Goal: Task Accomplishment & Management: Use online tool/utility

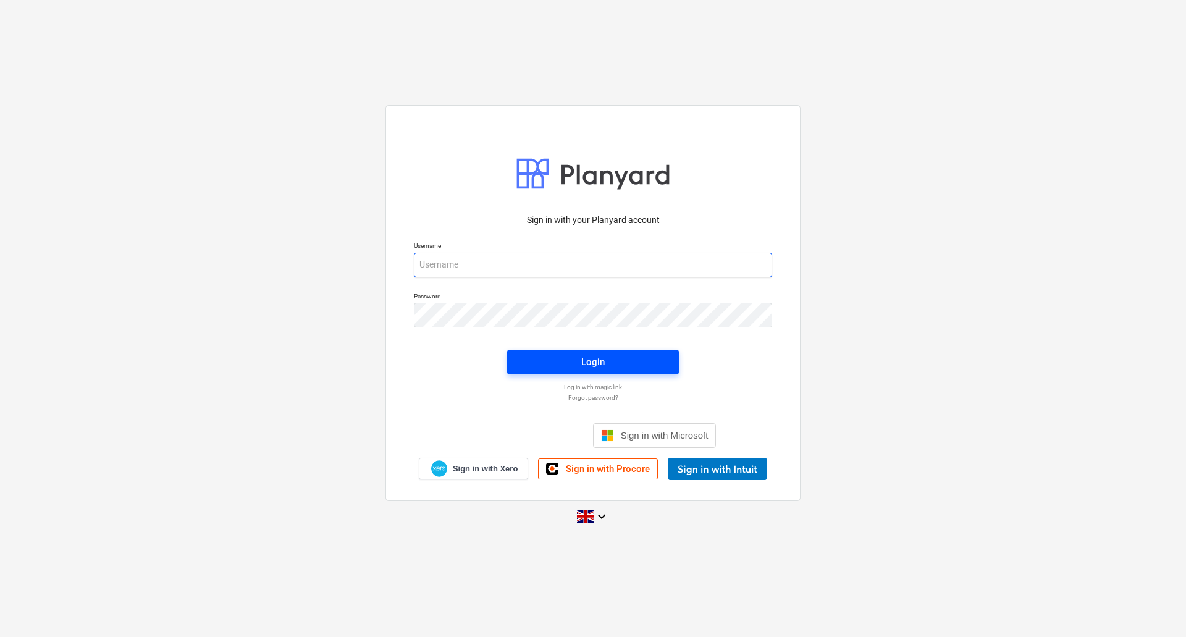
type input "[EMAIL_ADDRESS][DOMAIN_NAME]"
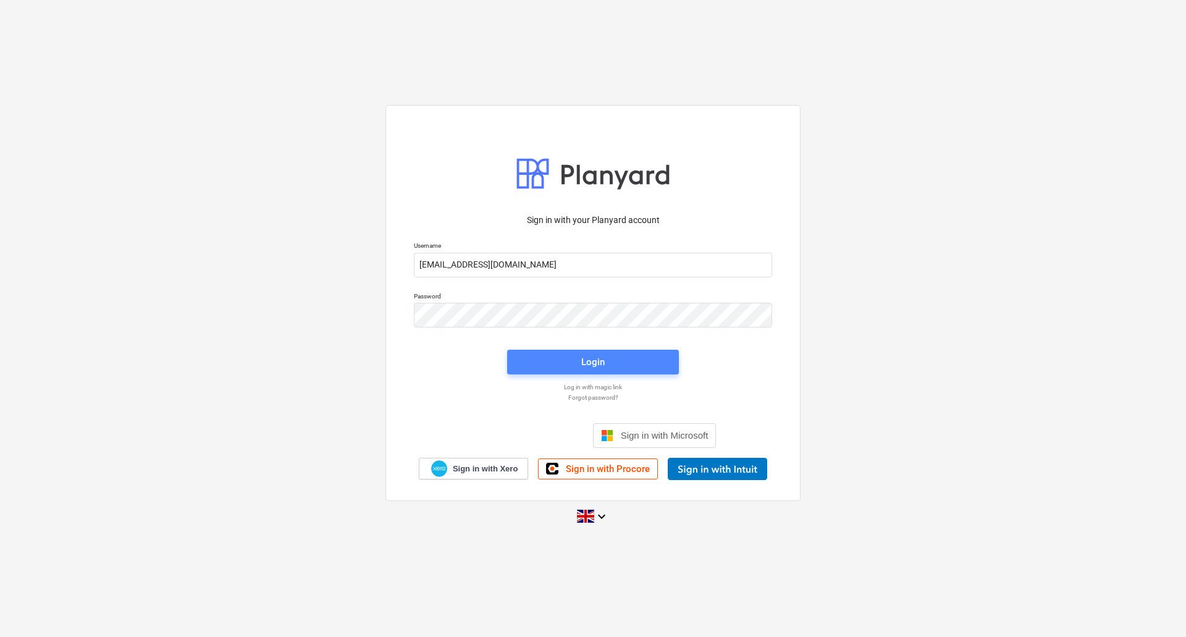
click at [566, 355] on span "Login" at bounding box center [593, 362] width 142 height 16
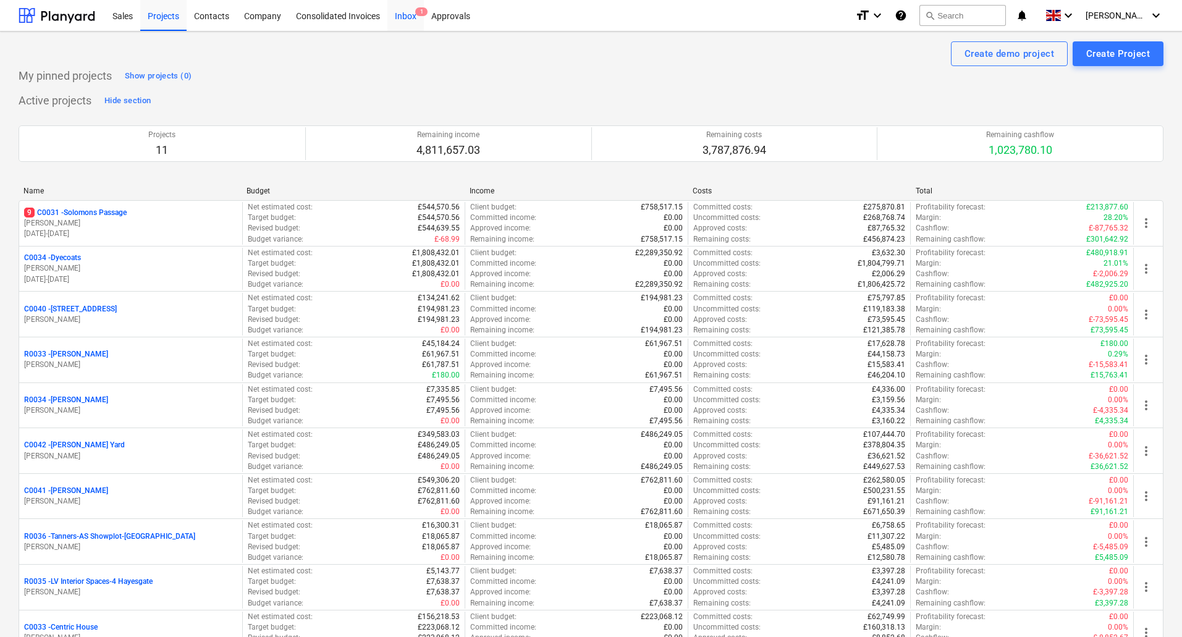
click at [416, 19] on div "Inbox 1" at bounding box center [405, 14] width 36 height 31
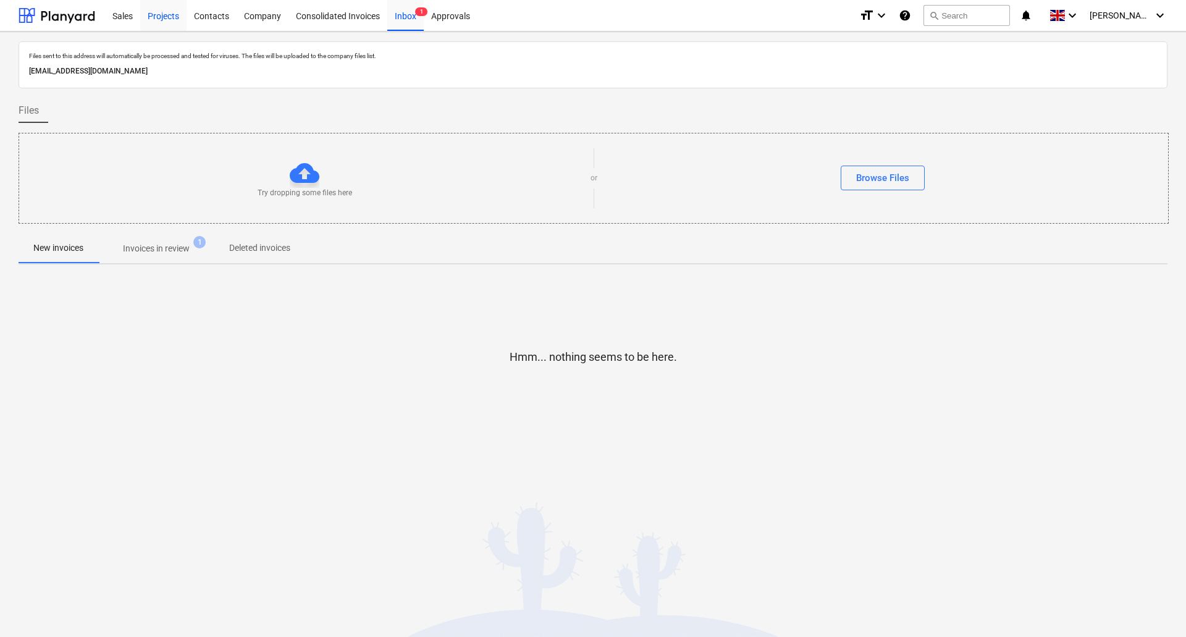
click at [164, 19] on div "Projects" at bounding box center [163, 14] width 46 height 31
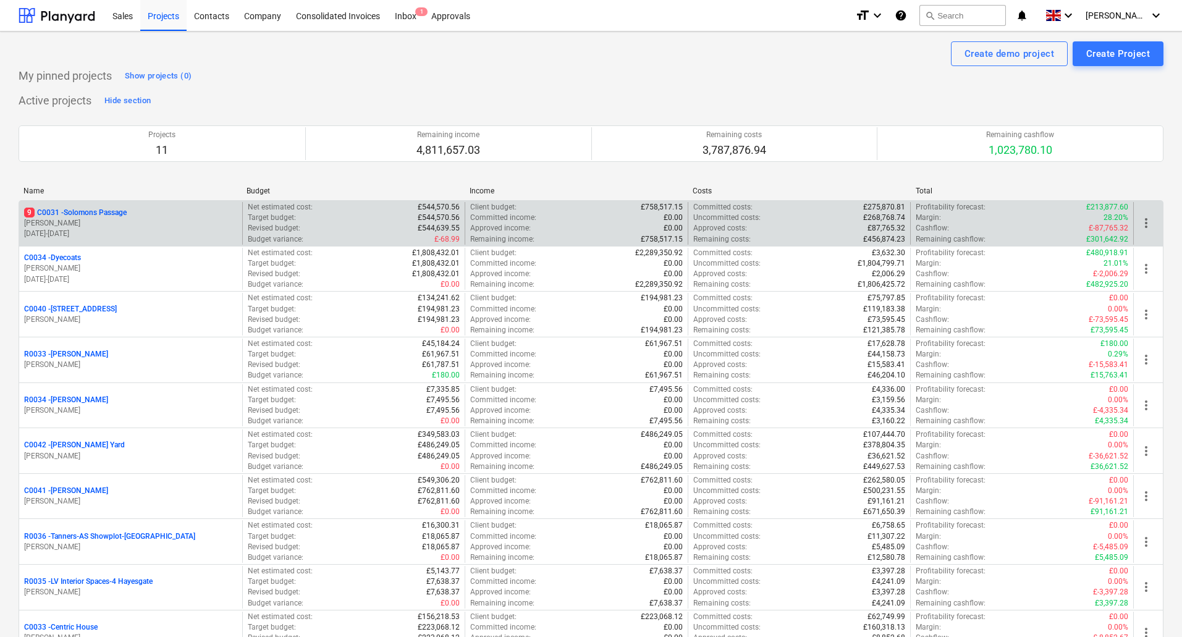
click at [104, 216] on p "9 C0031 - Solomons Passage" at bounding box center [75, 213] width 103 height 10
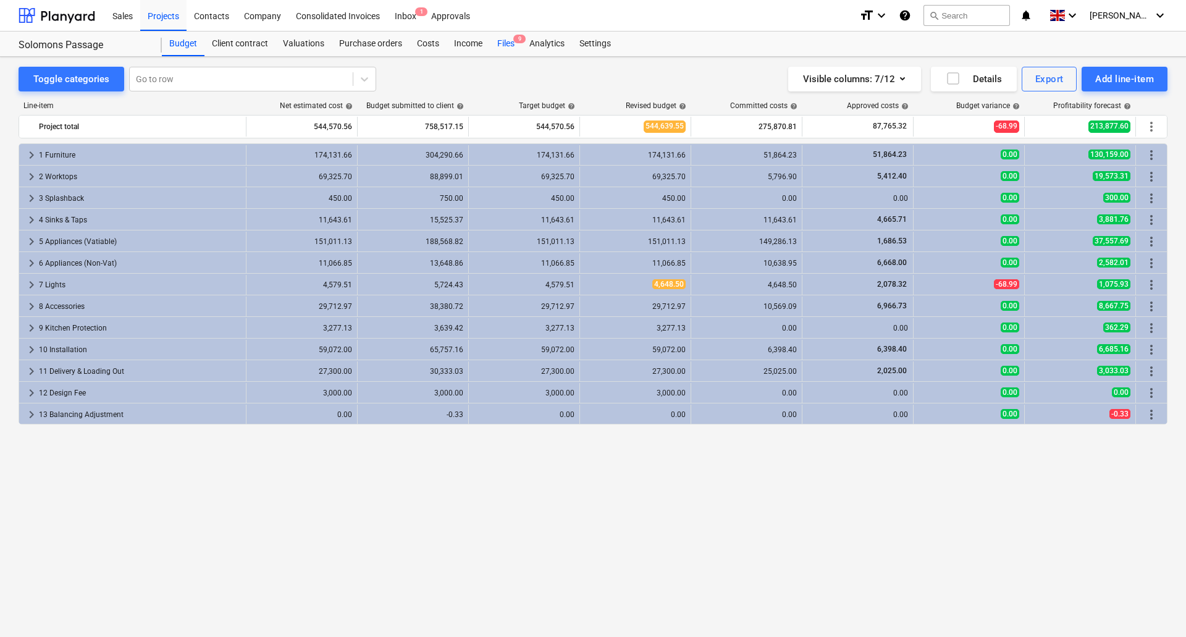
click at [518, 40] on span "9" at bounding box center [519, 39] width 12 height 9
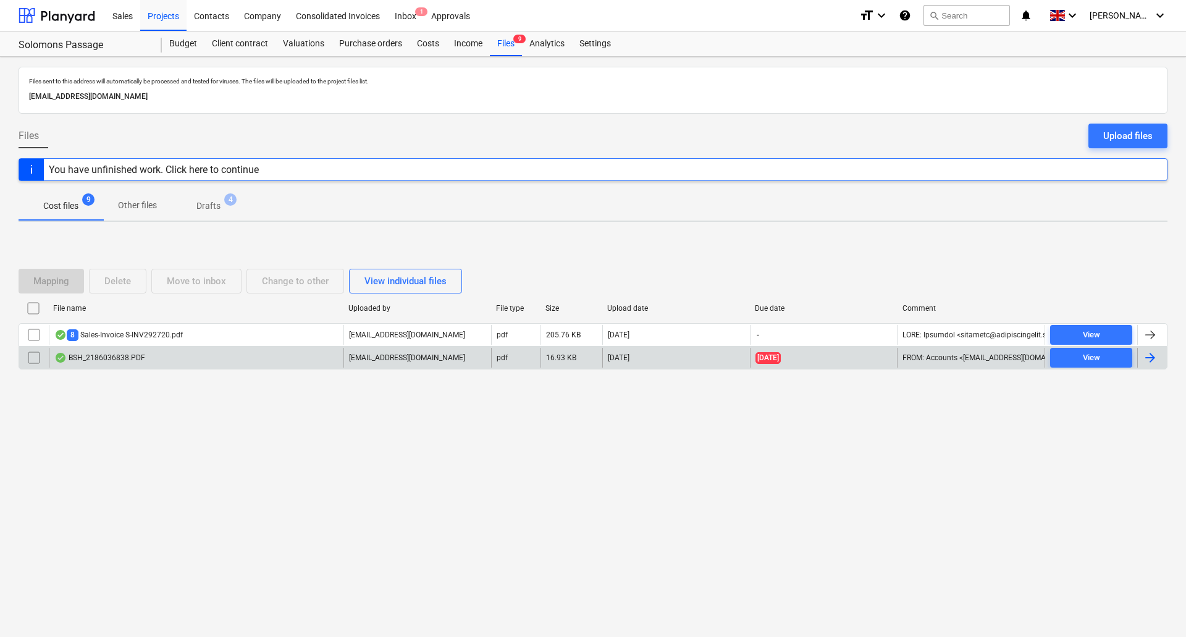
click at [145, 356] on div "BSH_2186036838.PDF" at bounding box center [196, 358] width 295 height 20
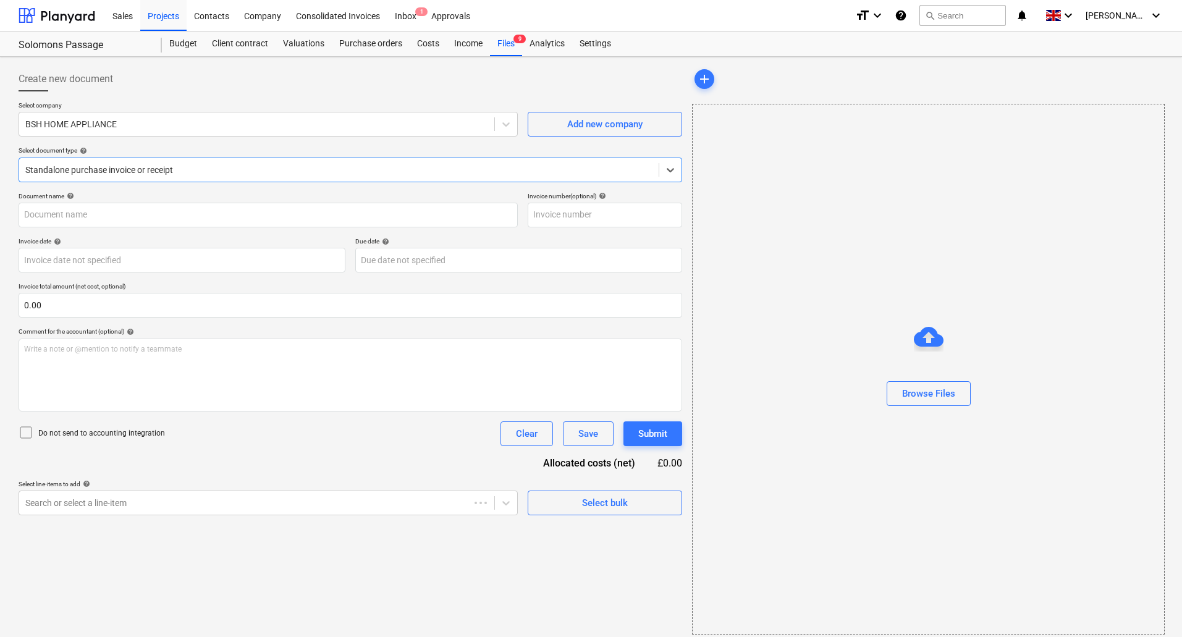
type input "2186036838"
type input "[DATE]"
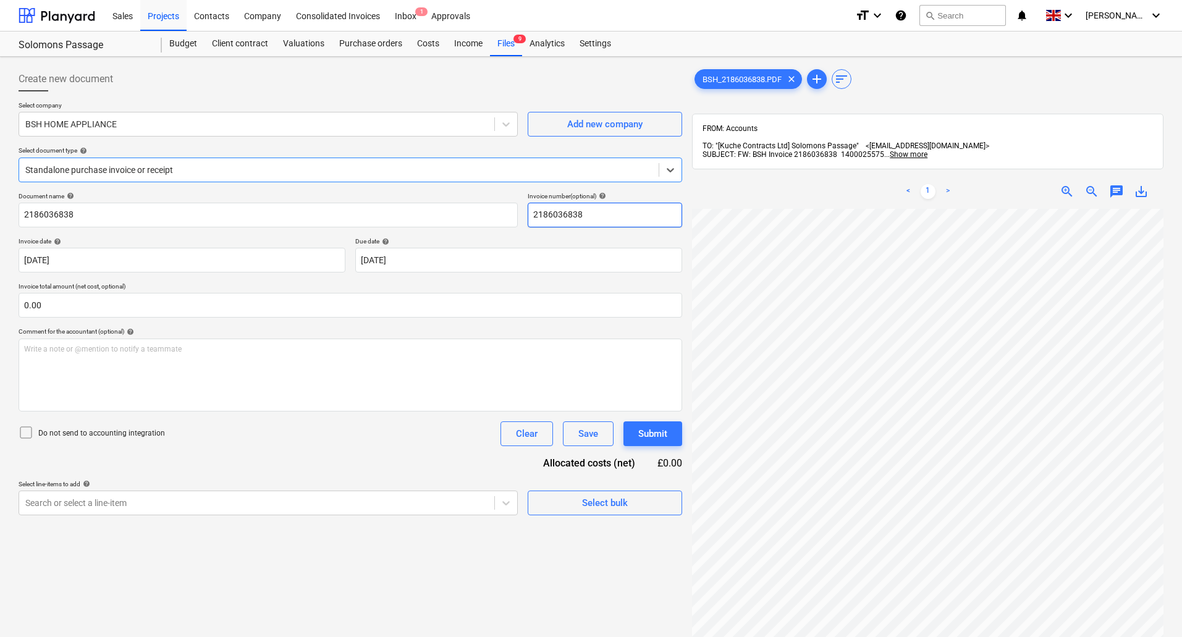
scroll to position [124, 0]
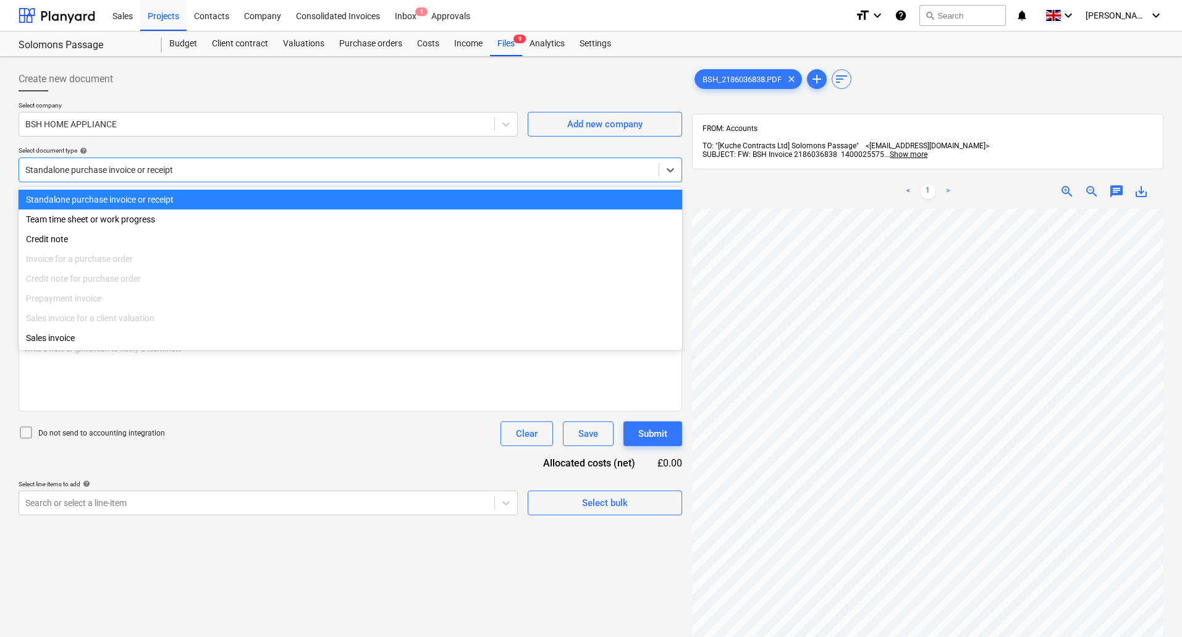
click at [108, 176] on div at bounding box center [338, 170] width 627 height 12
click at [103, 131] on div "BSH HOME APPLIANCE" at bounding box center [256, 123] width 475 height 17
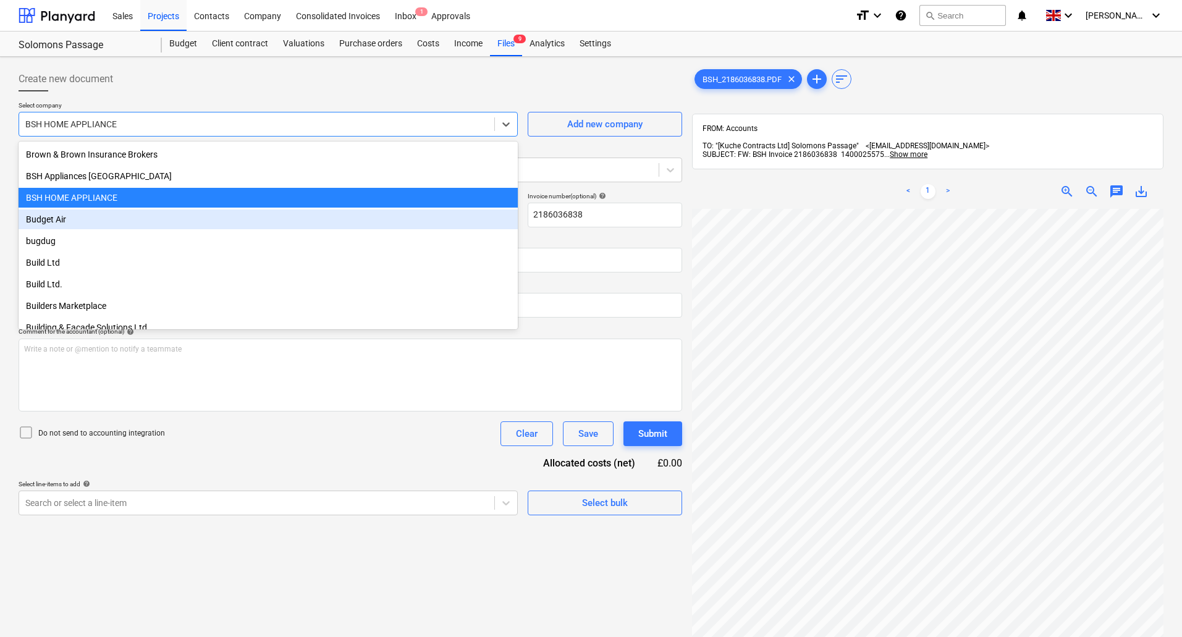
scroll to position [3246, 0]
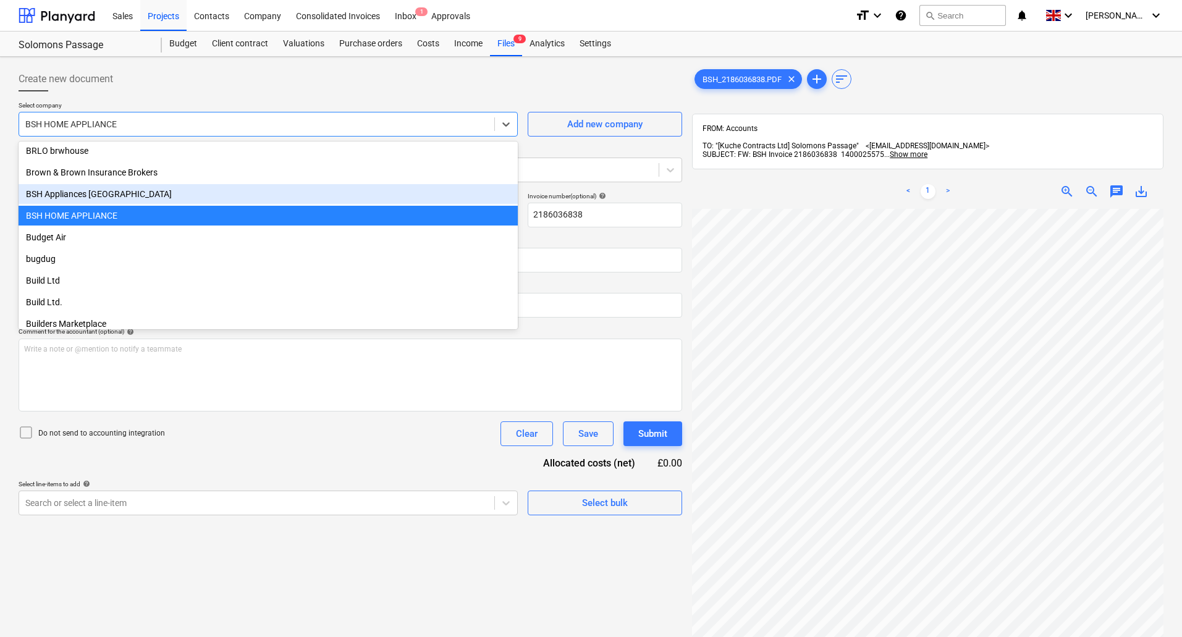
click at [101, 190] on div "BSH Appliances [GEOGRAPHIC_DATA]" at bounding box center [268, 194] width 499 height 20
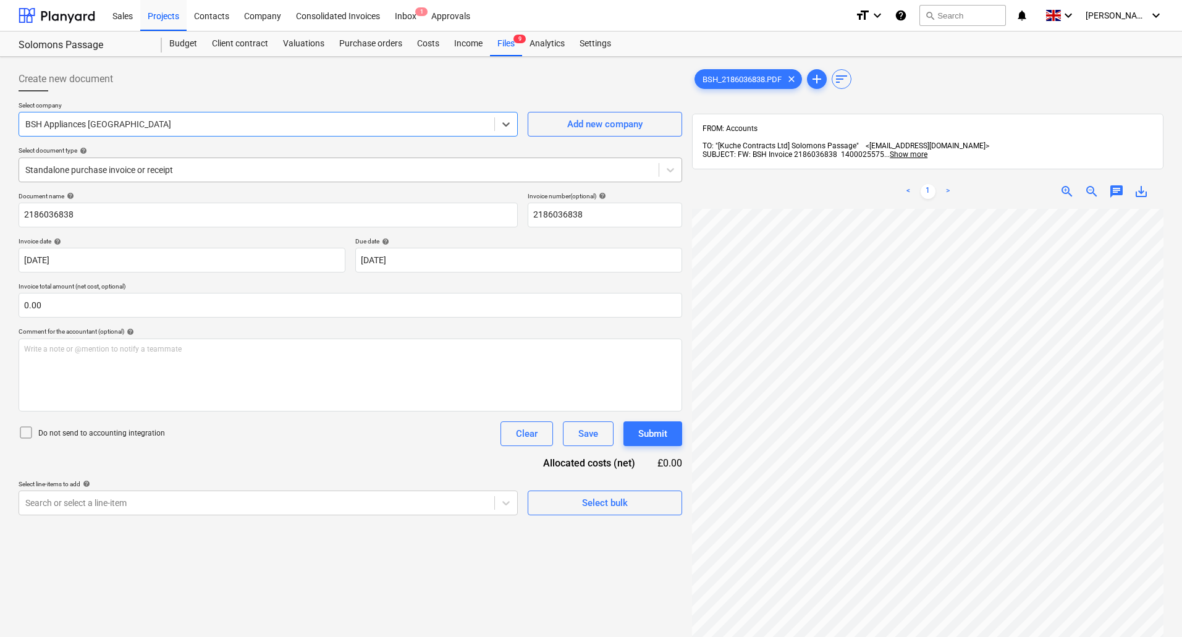
click at [99, 170] on div at bounding box center [338, 170] width 627 height 12
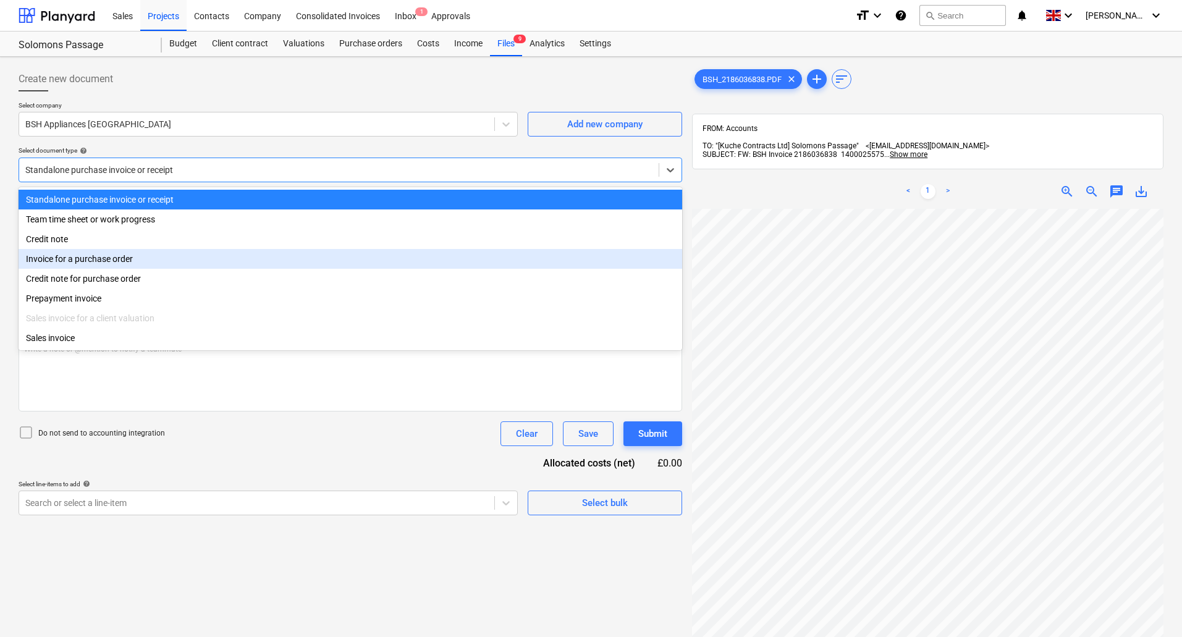
click at [98, 257] on div "Invoice for a purchase order" at bounding box center [350, 259] width 663 height 20
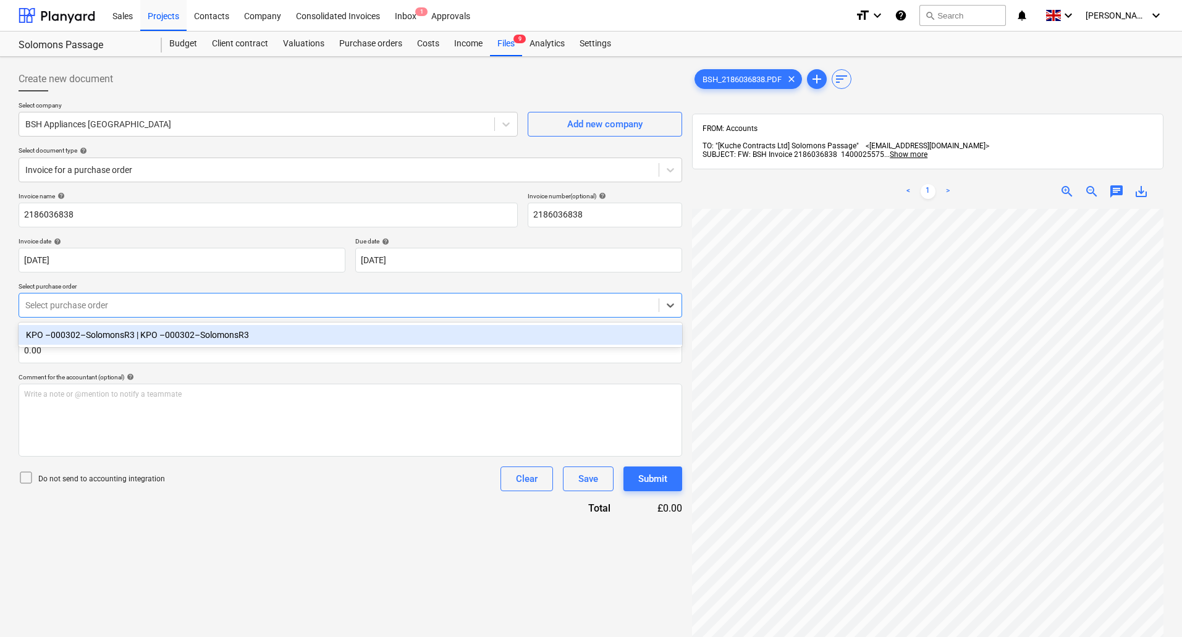
click at [104, 309] on div at bounding box center [338, 305] width 627 height 12
click at [104, 335] on div "KPO –000302–SolomonsR3 | KPO –000302–SolomonsR3" at bounding box center [350, 335] width 663 height 20
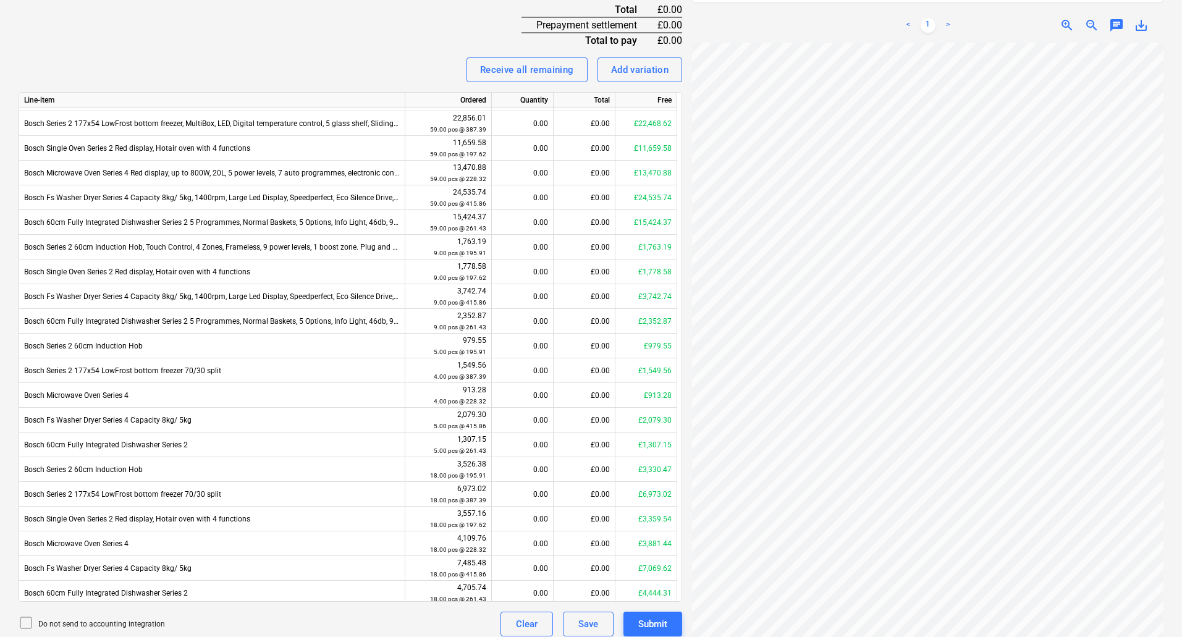
scroll to position [26, 0]
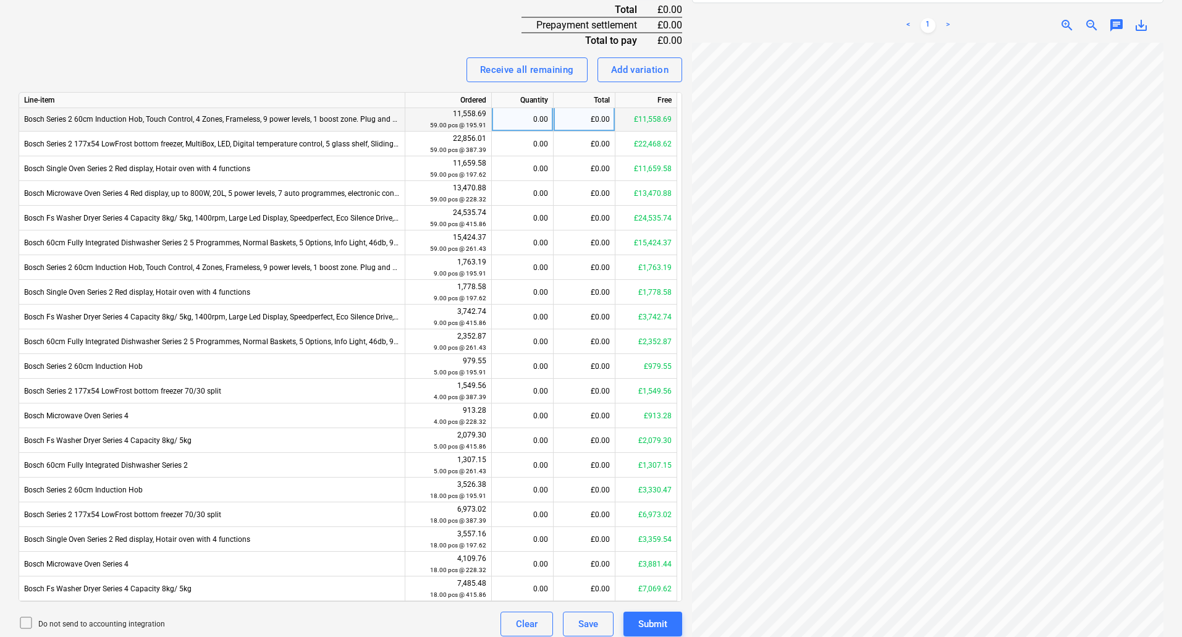
click at [514, 123] on div "0.00" at bounding box center [522, 119] width 51 height 25
type input "29"
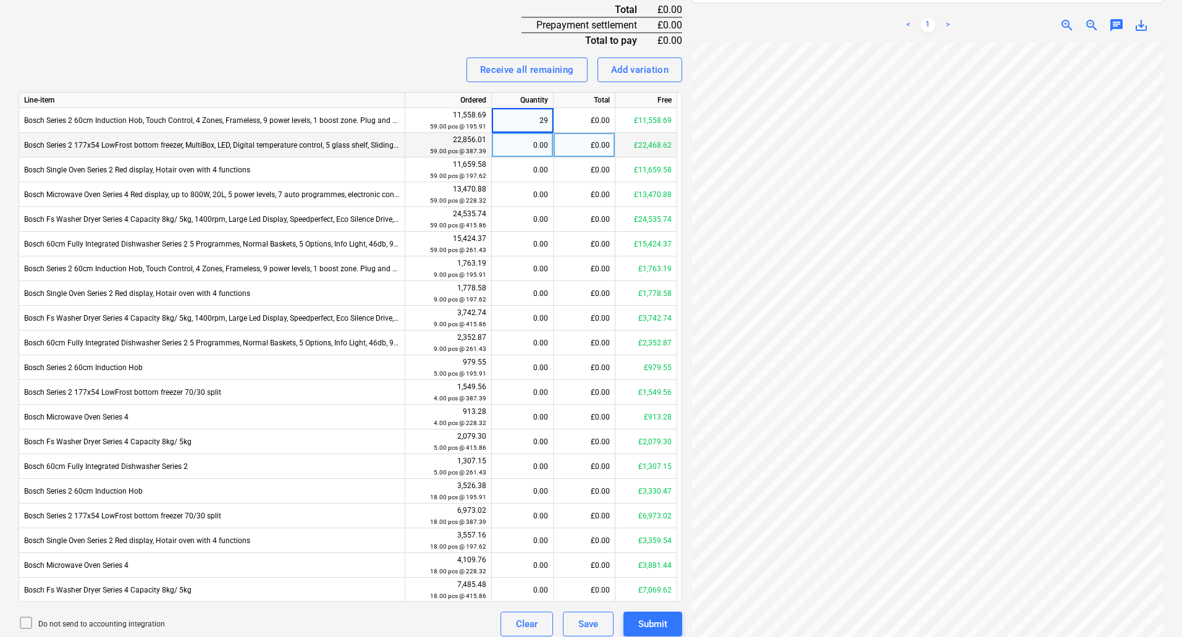
click at [517, 139] on div "0.00" at bounding box center [522, 145] width 51 height 25
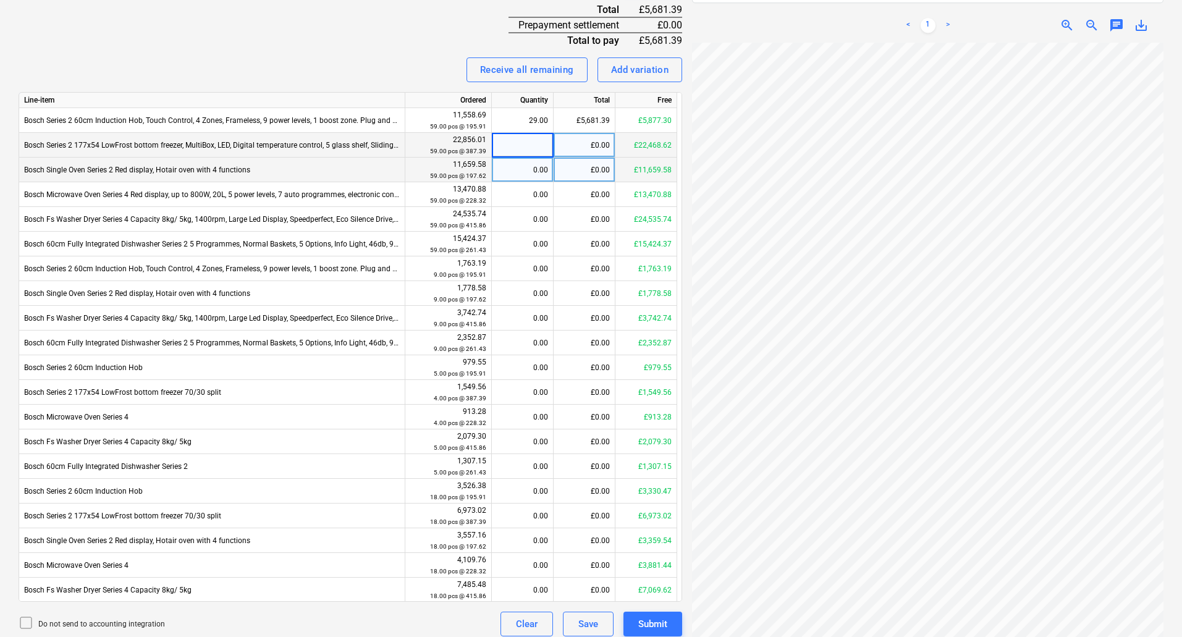
click at [522, 167] on div "0.00" at bounding box center [522, 169] width 51 height 25
type input "29"
click at [526, 188] on div "0.00" at bounding box center [522, 194] width 51 height 25
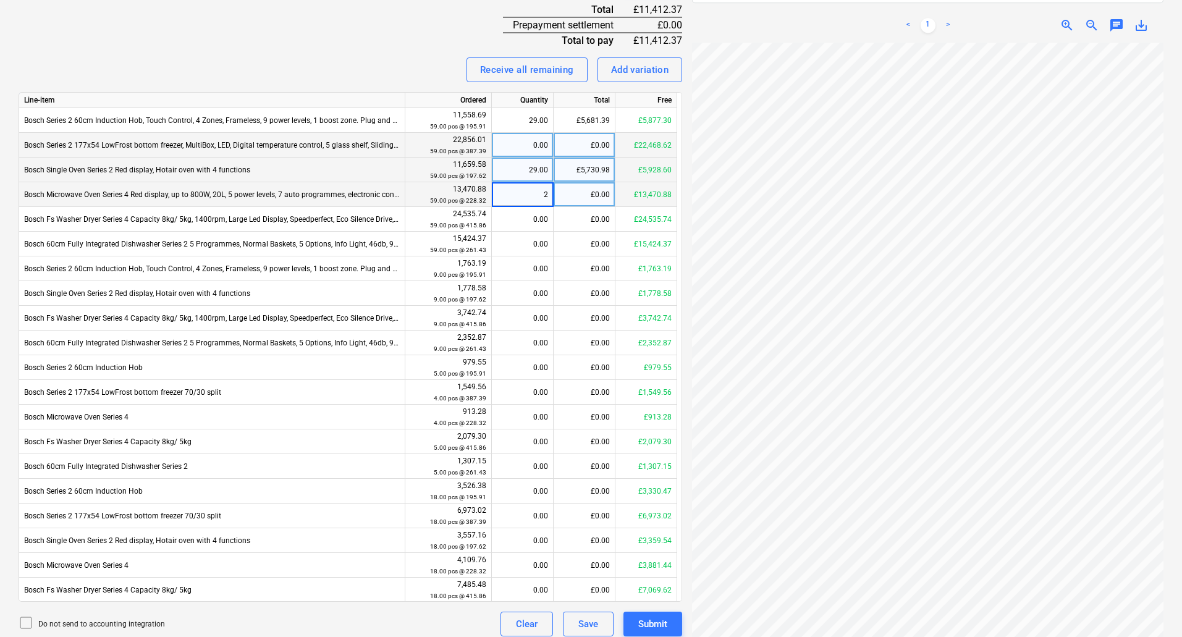
type input "29"
click at [529, 216] on div "0.00" at bounding box center [522, 219] width 51 height 25
type input "29"
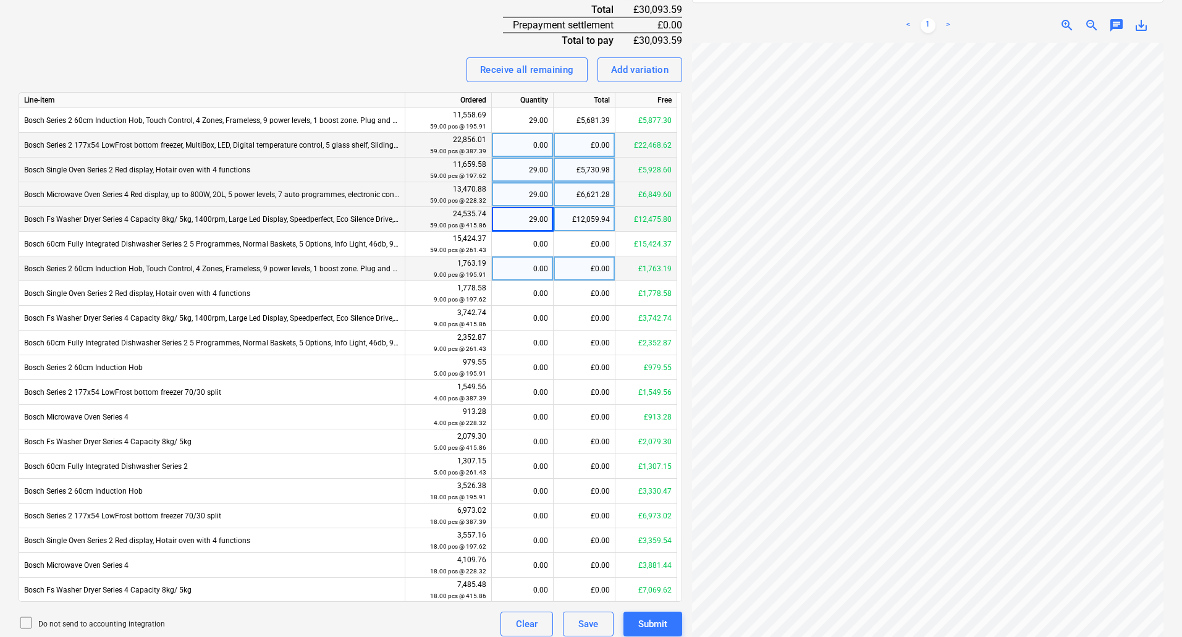
click at [536, 262] on div "0.00" at bounding box center [522, 268] width 51 height 25
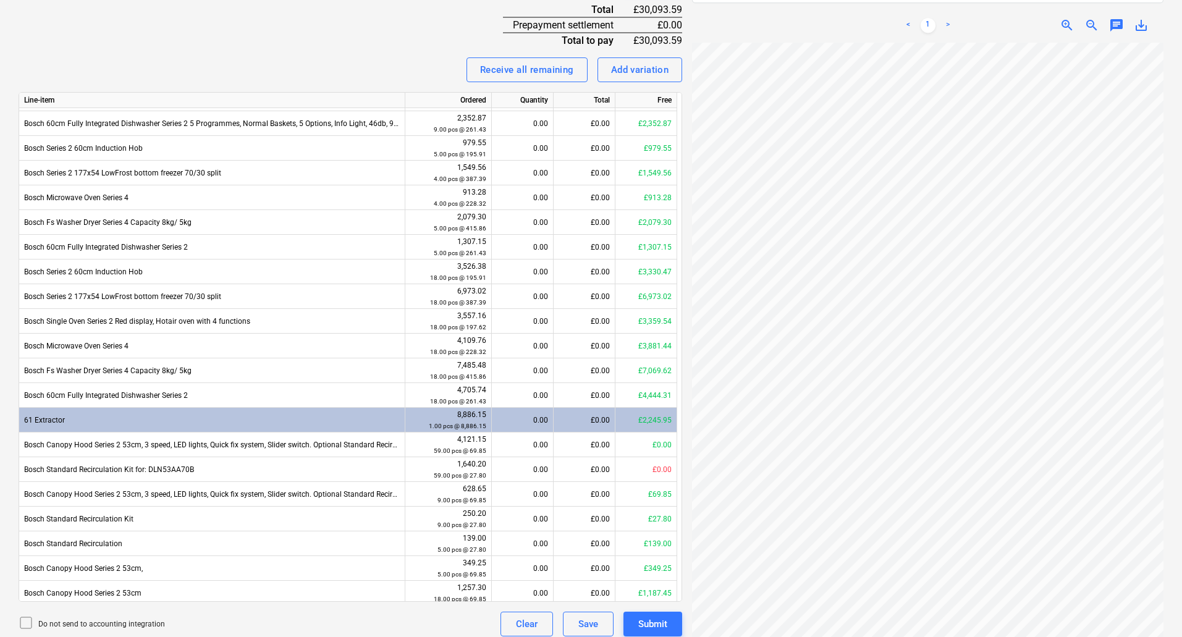
scroll to position [273, 0]
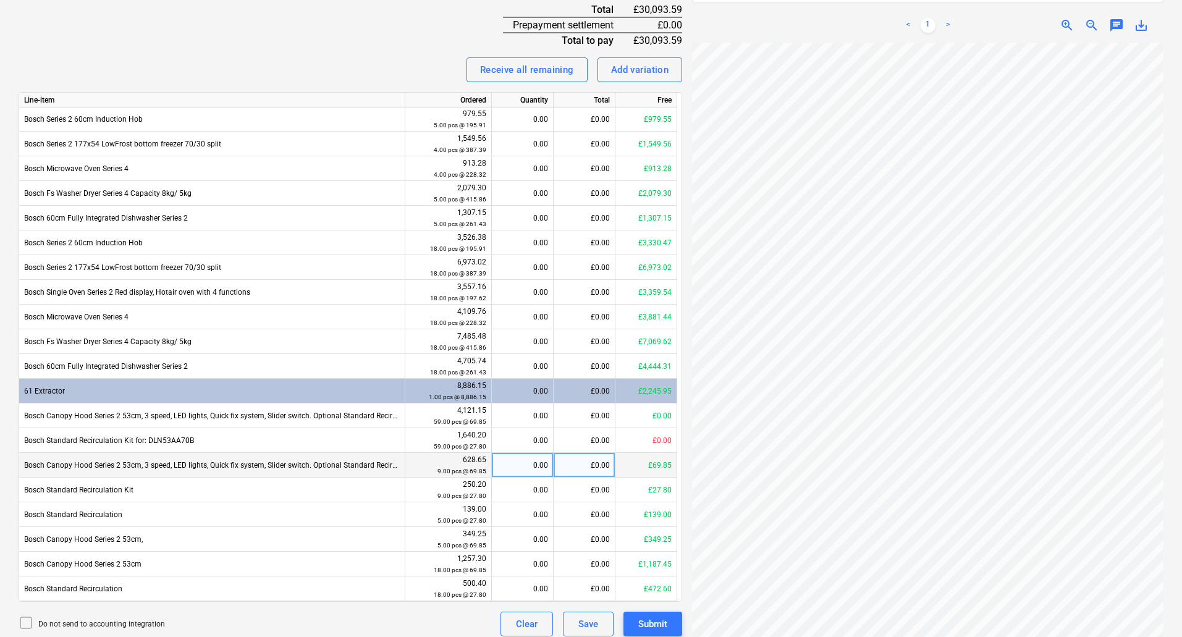
click at [525, 461] on div "0.00" at bounding box center [522, 465] width 51 height 25
type input "9"
click at [531, 487] on div "0.00" at bounding box center [522, 489] width 51 height 25
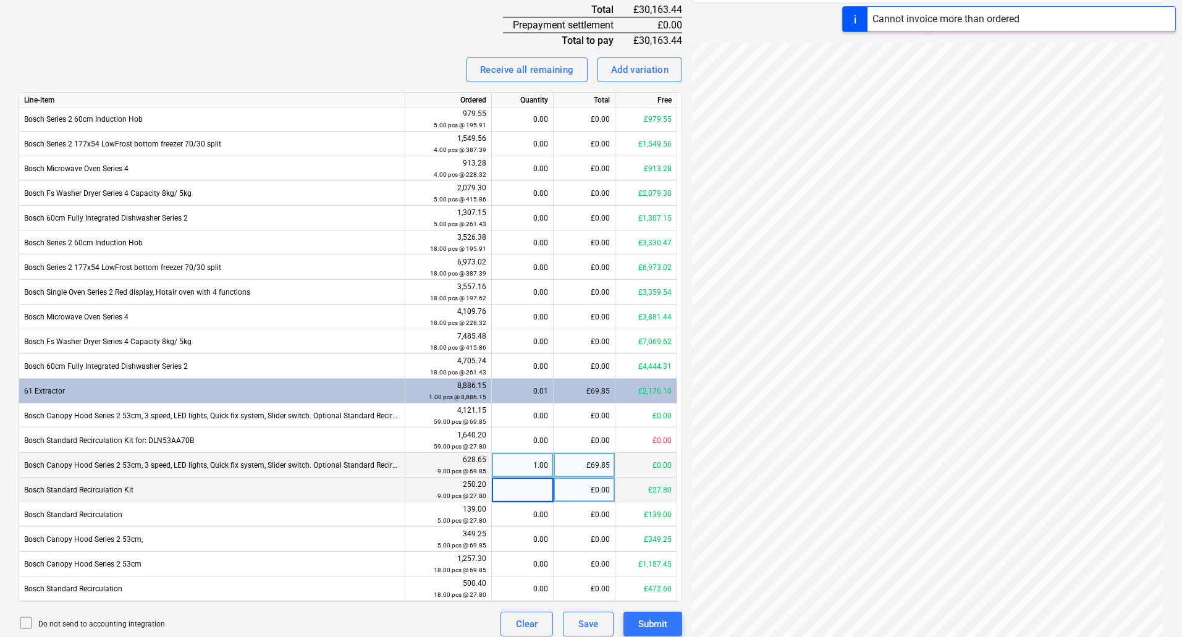
type input "9"
click at [532, 511] on div "0.00" at bounding box center [522, 514] width 51 height 25
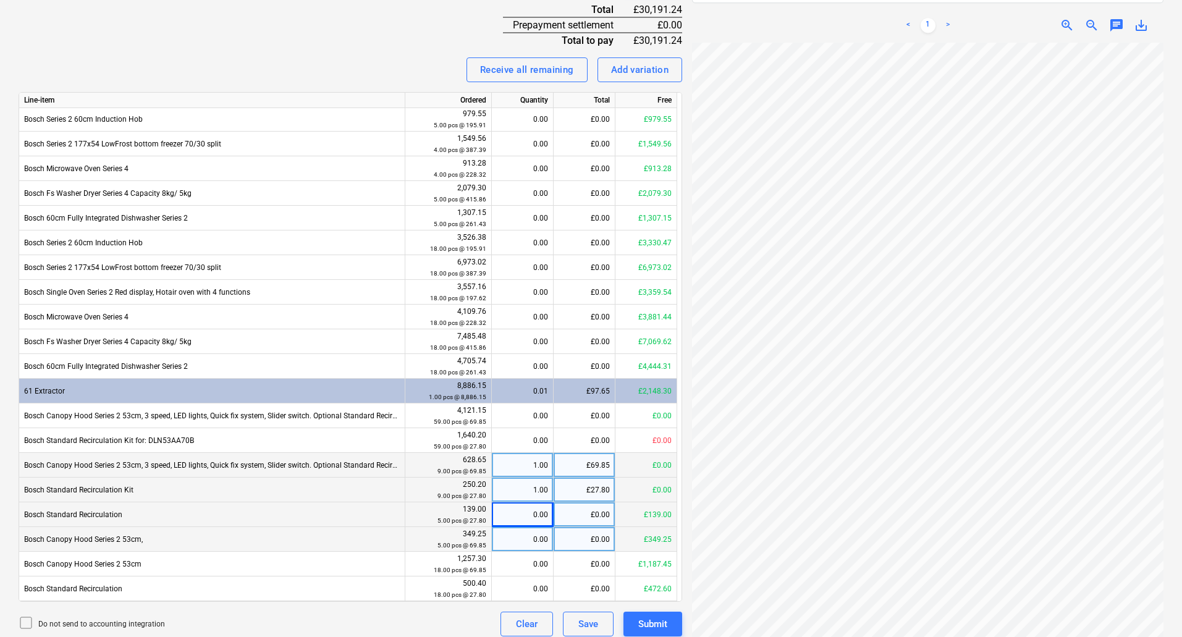
click at [531, 531] on div "0.00" at bounding box center [522, 539] width 51 height 25
type input "5"
click at [534, 512] on div "0.00" at bounding box center [522, 514] width 51 height 25
type input "5"
click at [536, 542] on div "5.00" at bounding box center [522, 539] width 51 height 25
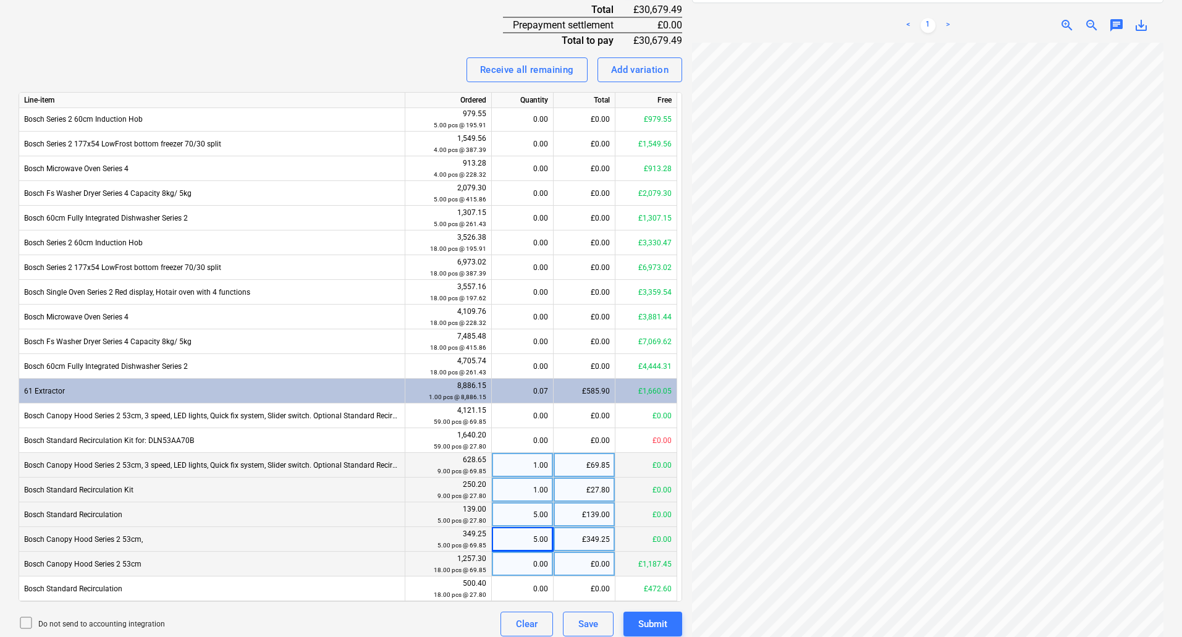
click at [536, 565] on div "0.00" at bounding box center [522, 564] width 51 height 25
type input "15"
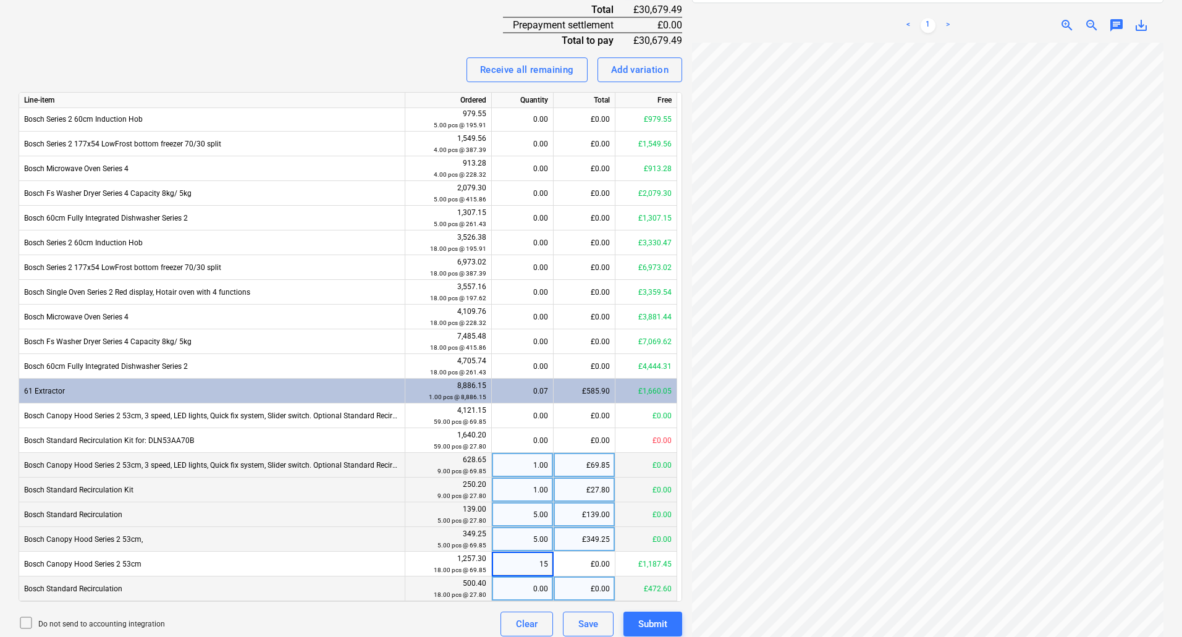
click at [537, 587] on div "0.00" at bounding box center [522, 588] width 51 height 25
type input "15"
click at [546, 565] on div "15.00" at bounding box center [522, 564] width 51 height 25
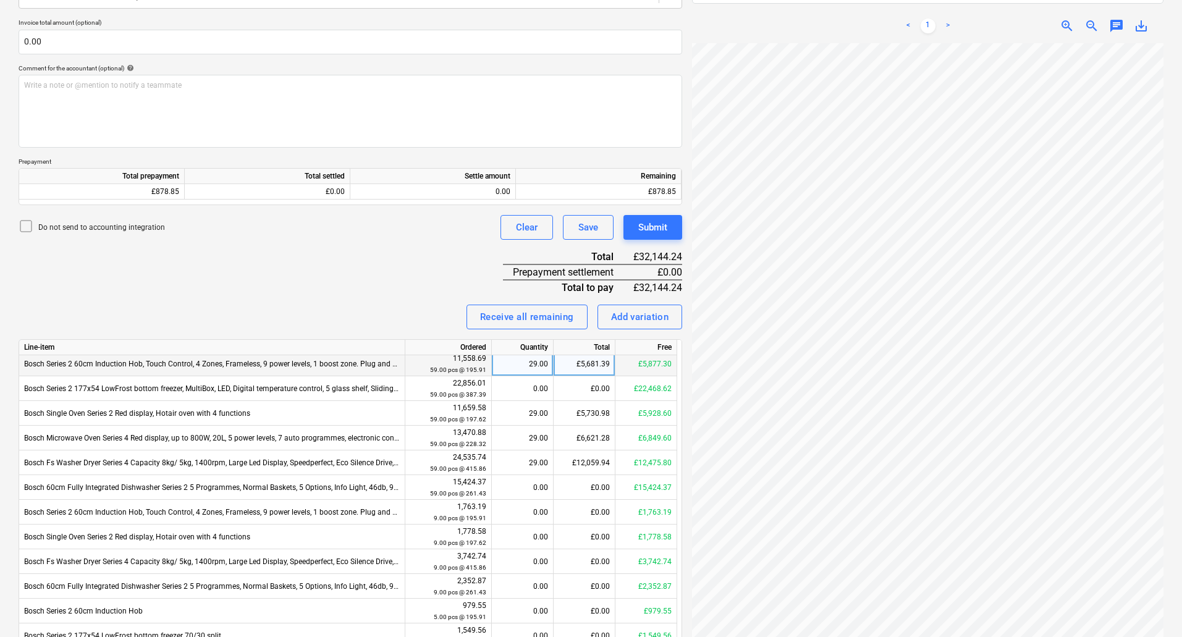
scroll to position [0, 0]
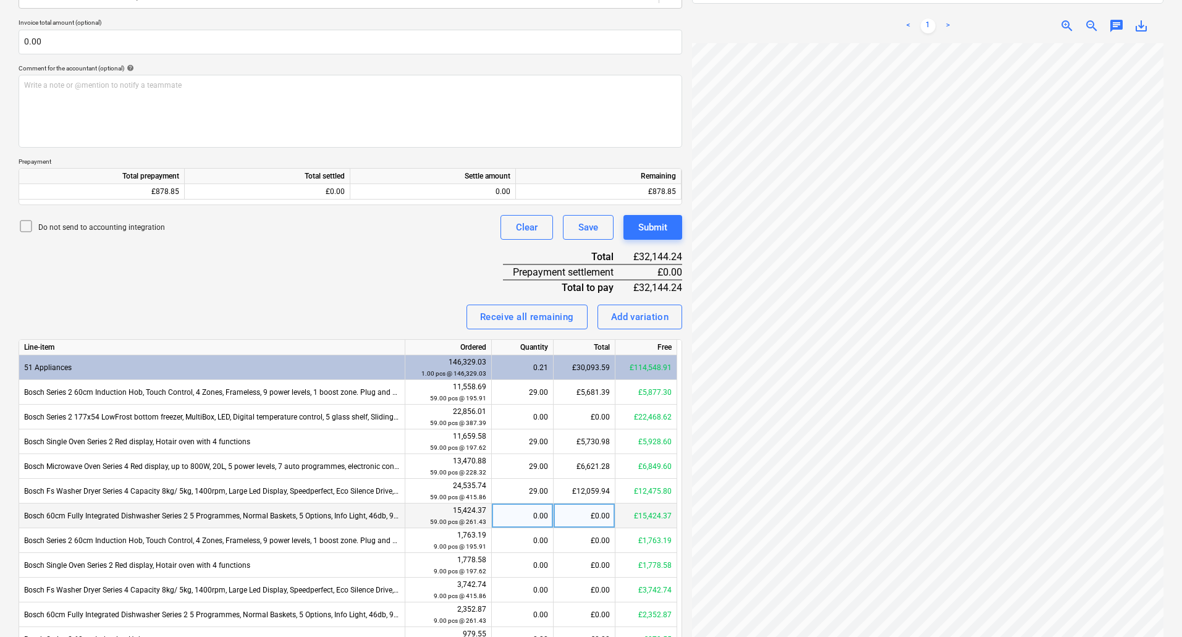
click at [539, 518] on div "0.00" at bounding box center [522, 515] width 51 height 25
type input "29"
click at [412, 289] on div "Invoice name help 2186036838 Invoice number (optional) help 2186036838 Invoice …" at bounding box center [350, 383] width 663 height 1001
click at [531, 520] on div "29.00" at bounding box center [522, 515] width 51 height 25
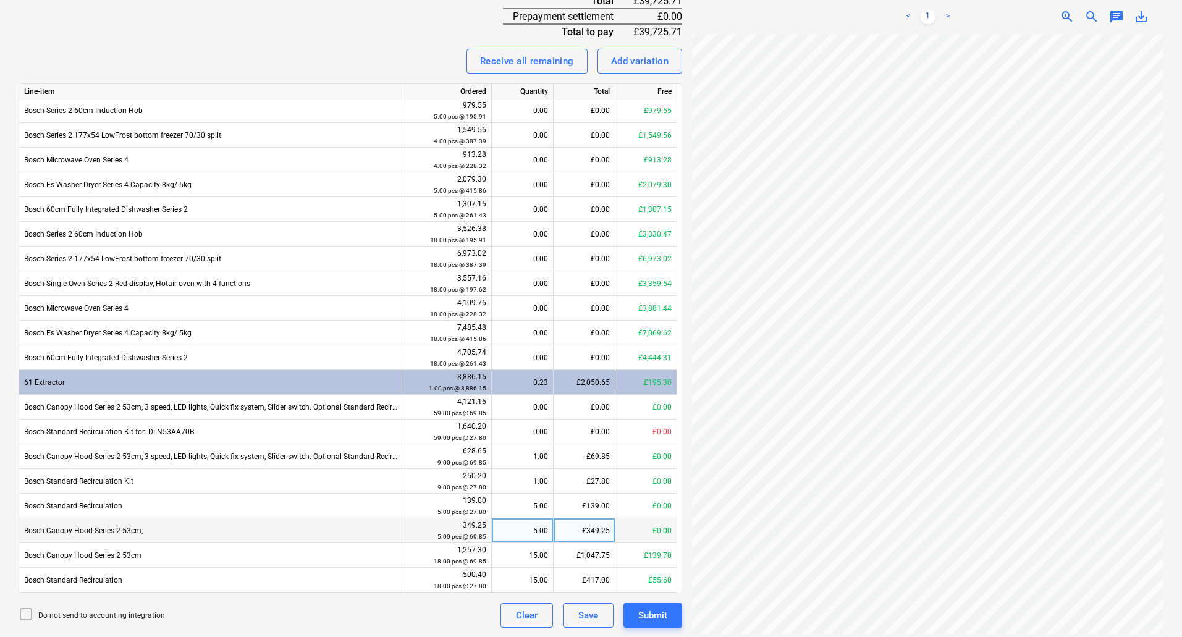
scroll to position [565, 0]
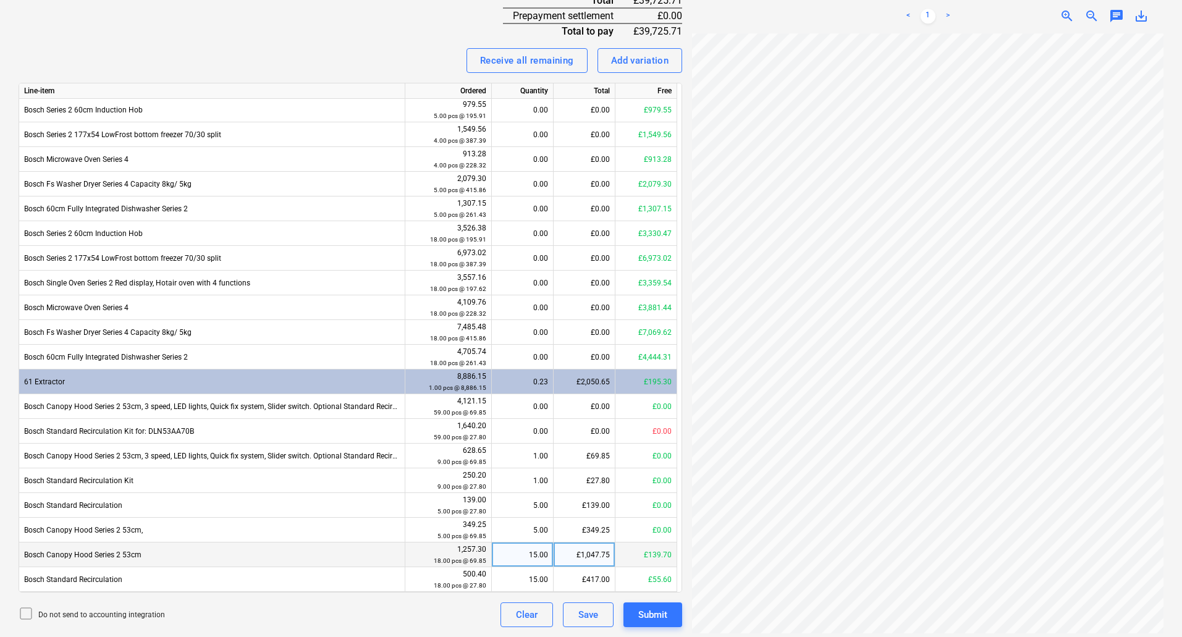
click at [544, 551] on div "15.00" at bounding box center [522, 554] width 51 height 25
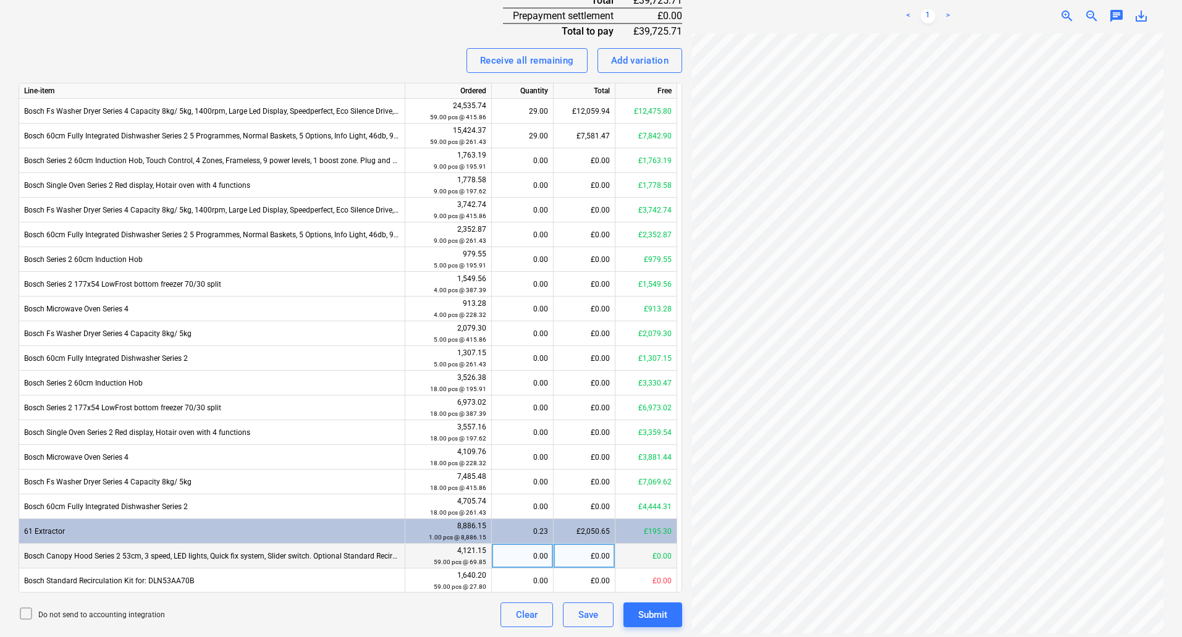
scroll to position [273, 0]
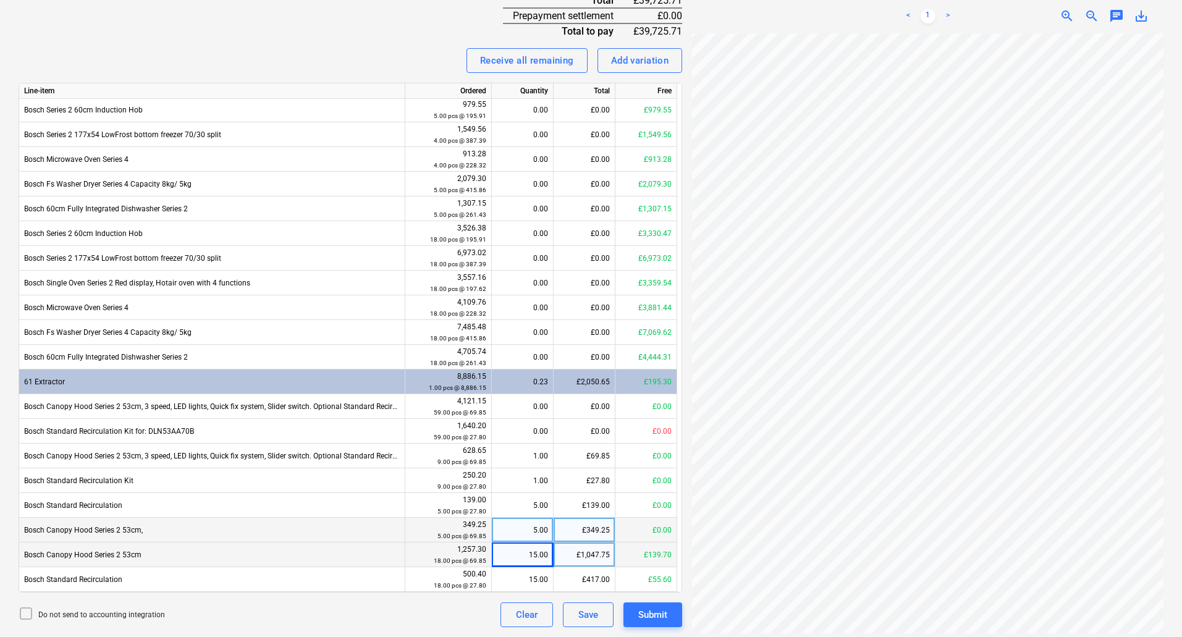
click at [538, 532] on div "5.00" at bounding box center [522, 530] width 51 height 25
type input "0"
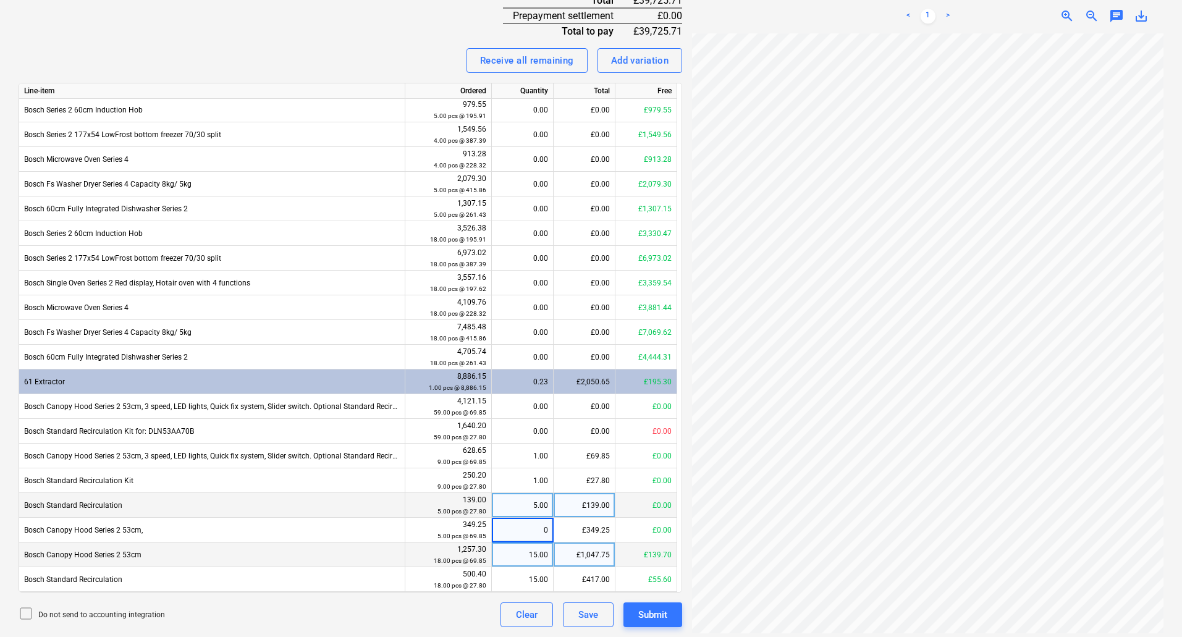
click at [531, 507] on div "5.00" at bounding box center [522, 505] width 51 height 25
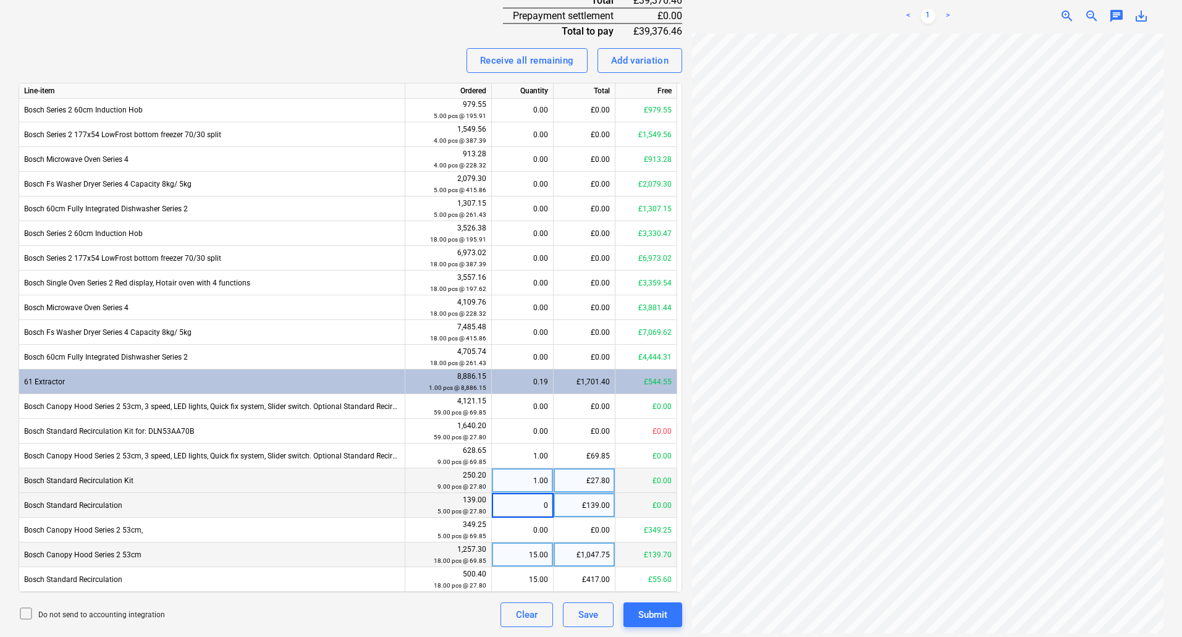
click at [523, 479] on div "1.00" at bounding box center [522, 480] width 51 height 25
click at [522, 450] on div "1.00" at bounding box center [522, 455] width 51 height 25
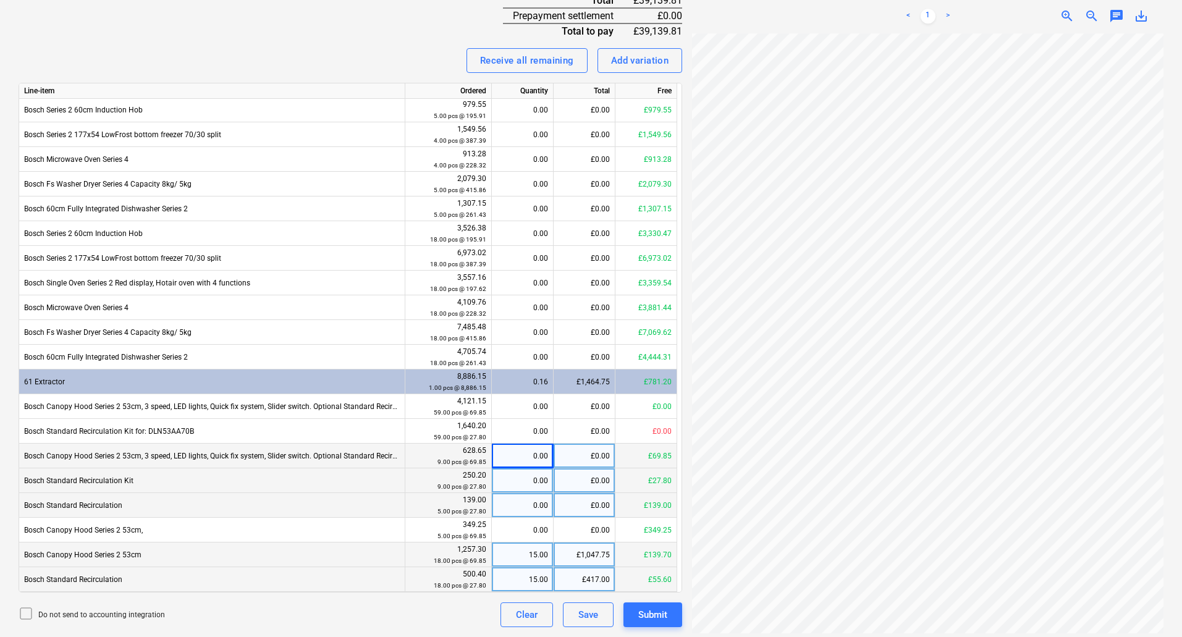
click at [532, 579] on div "15.00" at bounding box center [522, 579] width 51 height 25
type input "18"
click at [535, 559] on div "15.00" at bounding box center [522, 554] width 51 height 25
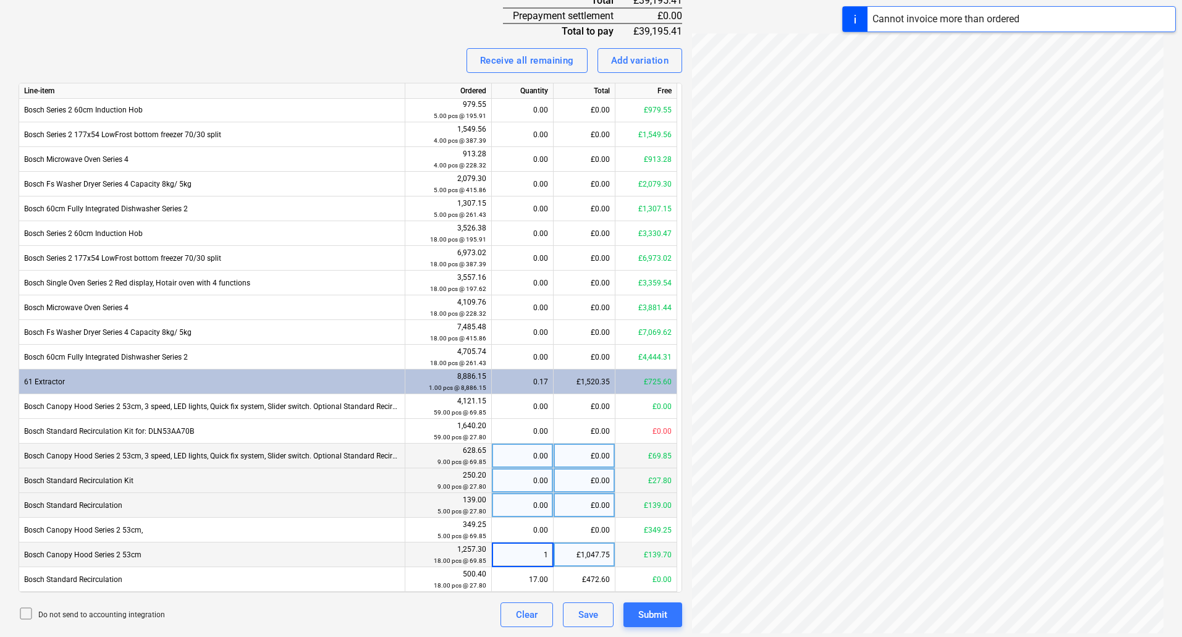
type input "17"
click at [547, 531] on div "0.00" at bounding box center [522, 530] width 51 height 25
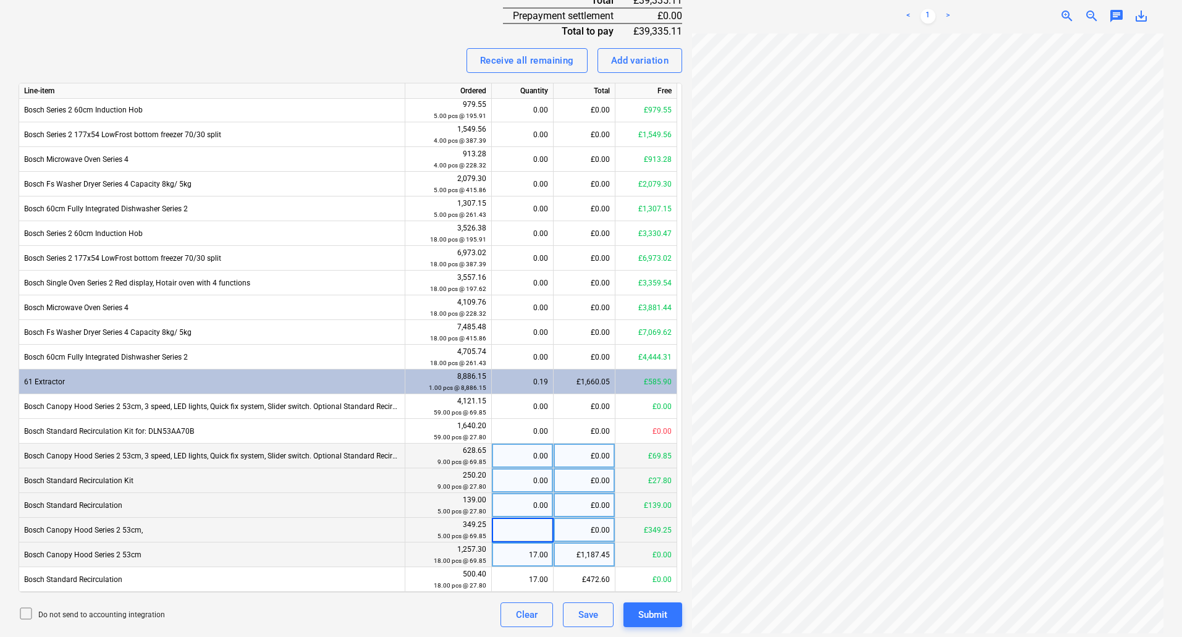
type input "5"
click at [542, 511] on div "0.00" at bounding box center [522, 505] width 51 height 25
type input "5"
click at [542, 536] on div "5.00" at bounding box center [522, 530] width 51 height 25
click at [540, 479] on div "0.00" at bounding box center [522, 480] width 51 height 25
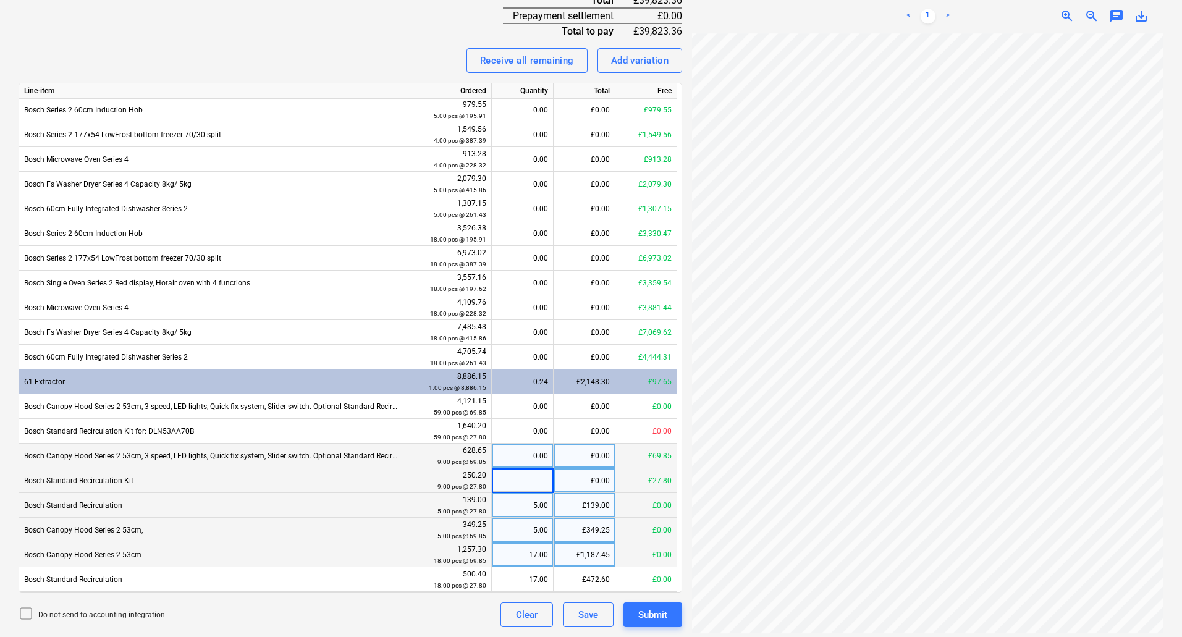
type input "6"
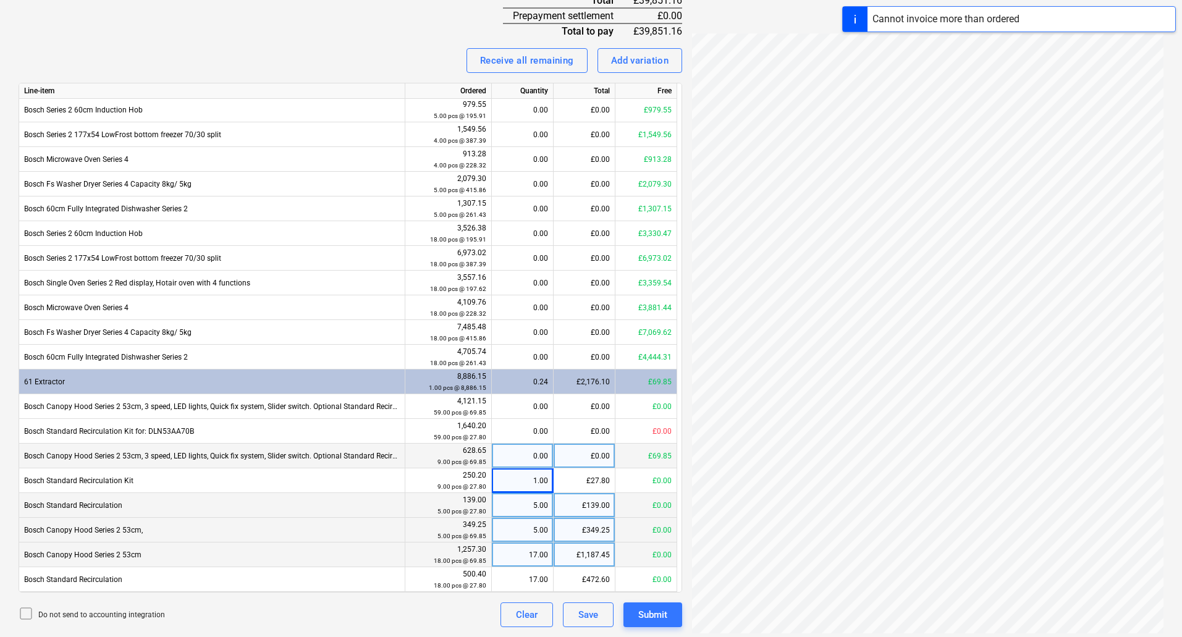
click at [530, 458] on div "0.00" at bounding box center [522, 455] width 51 height 25
type input "6"
click at [532, 483] on div "1.00" at bounding box center [522, 480] width 51 height 25
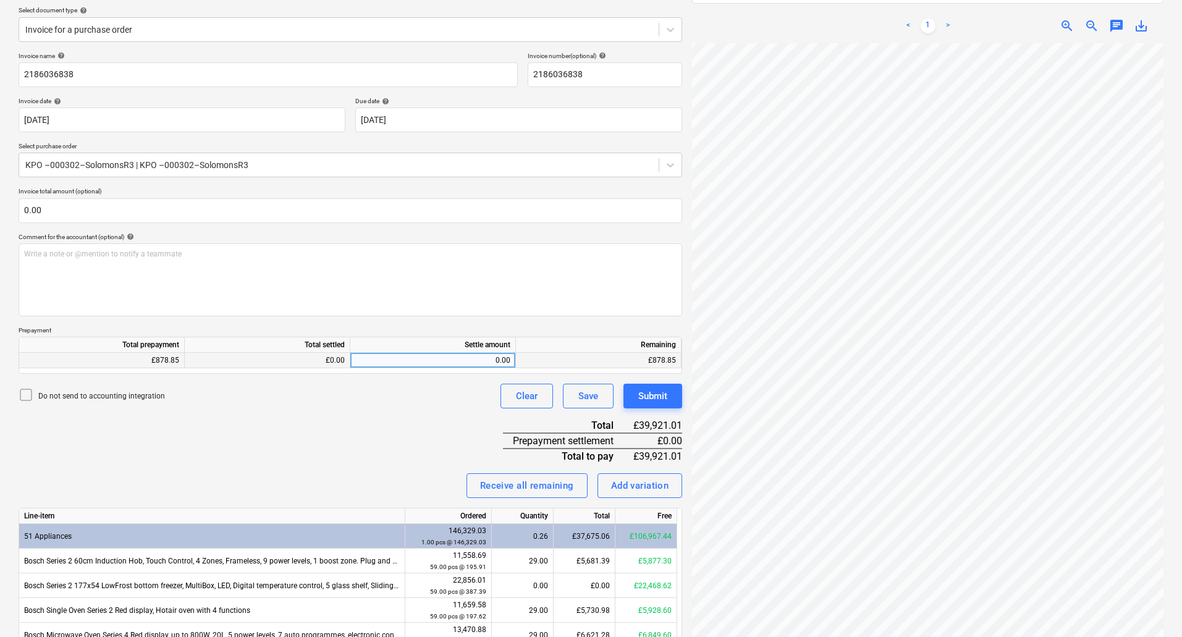
scroll to position [318, 0]
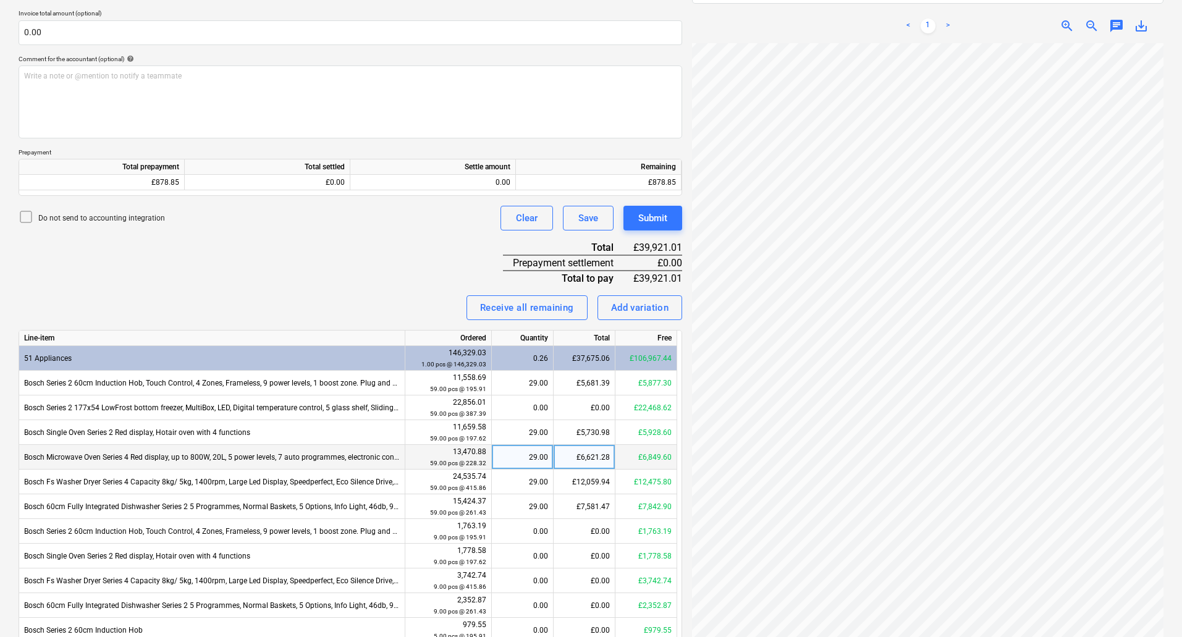
click at [522, 455] on div "29.00" at bounding box center [522, 457] width 51 height 25
type input "20"
click at [576, 456] on div "£4,566.40" at bounding box center [584, 457] width 62 height 25
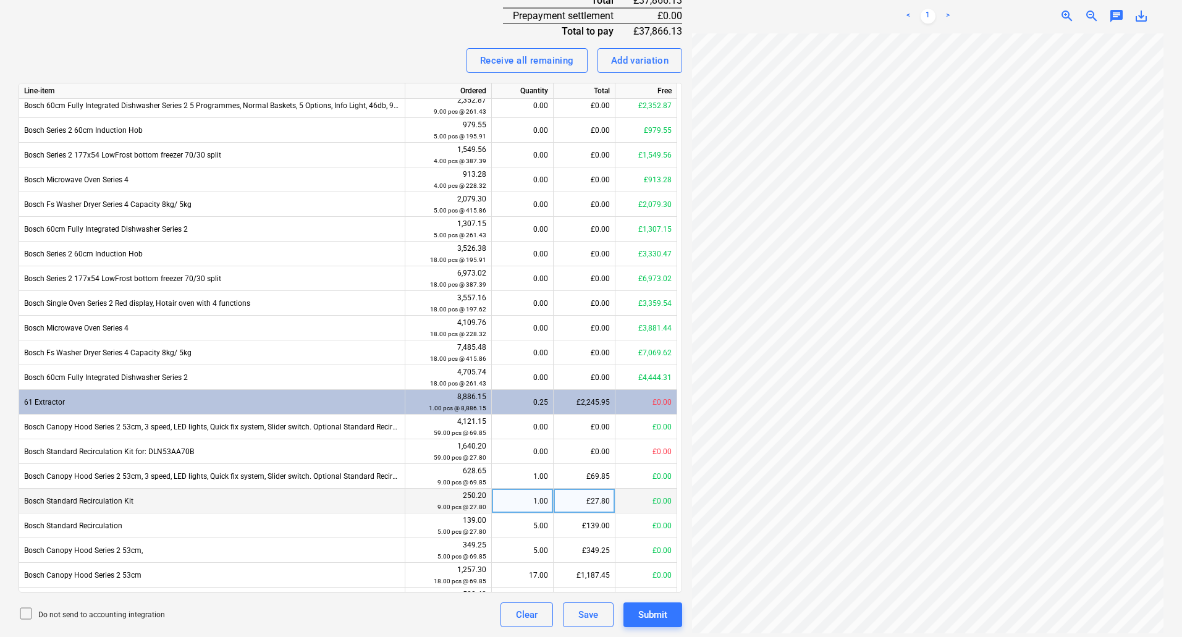
scroll to position [273, 0]
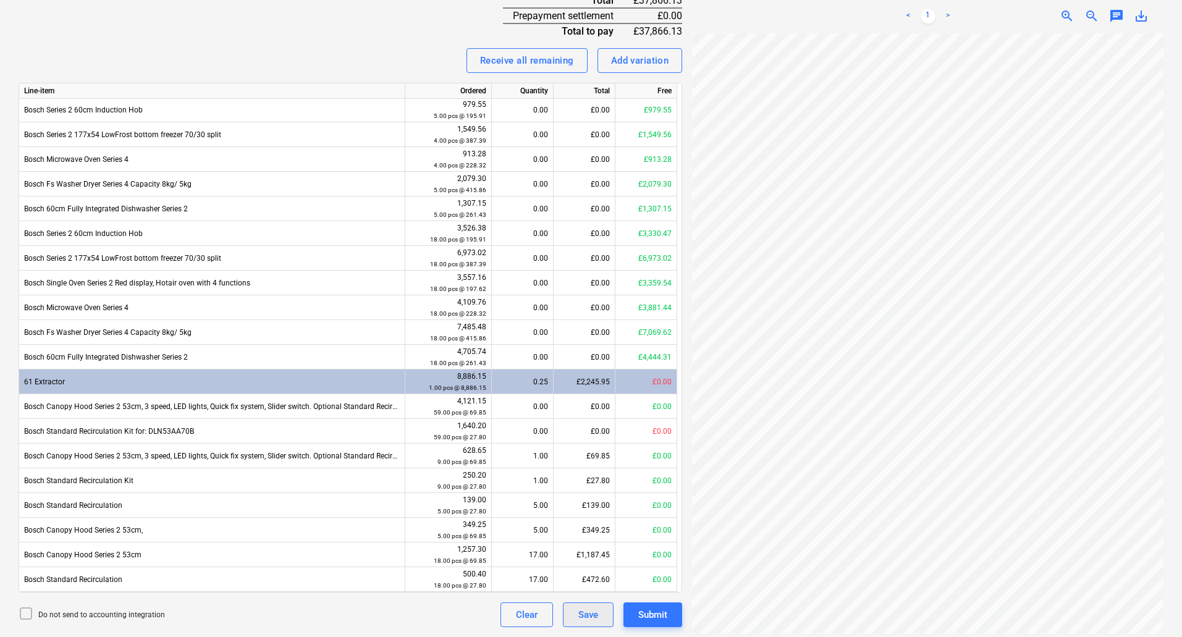
click at [591, 607] on div "Save" at bounding box center [588, 615] width 20 height 16
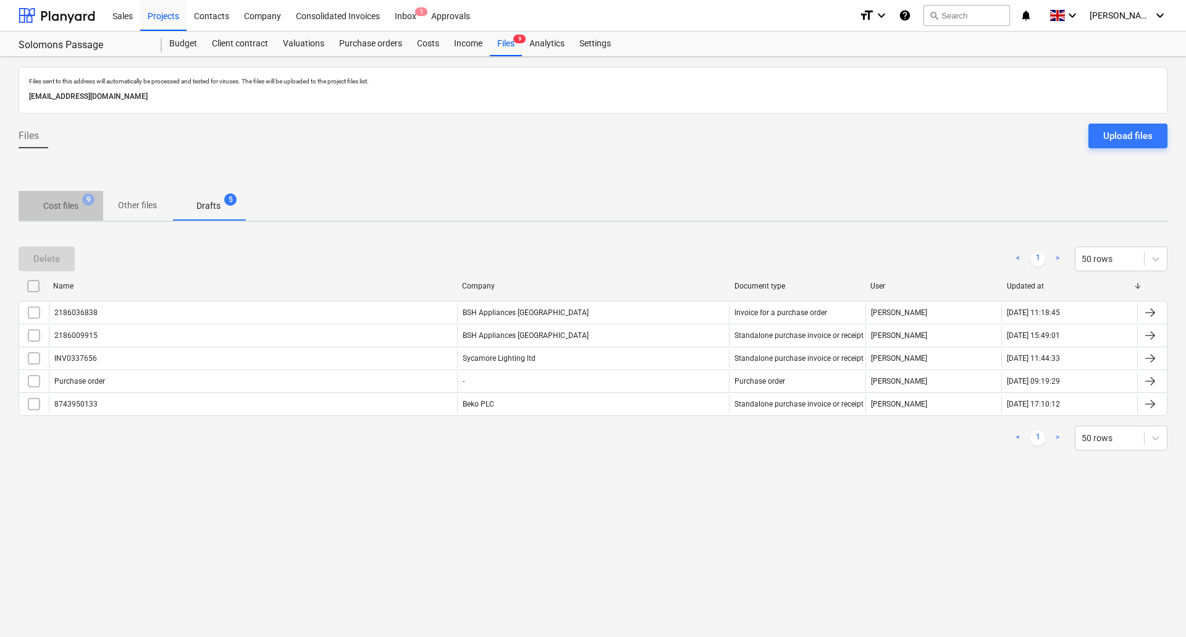
click at [78, 203] on p "Cost files" at bounding box center [60, 205] width 35 height 13
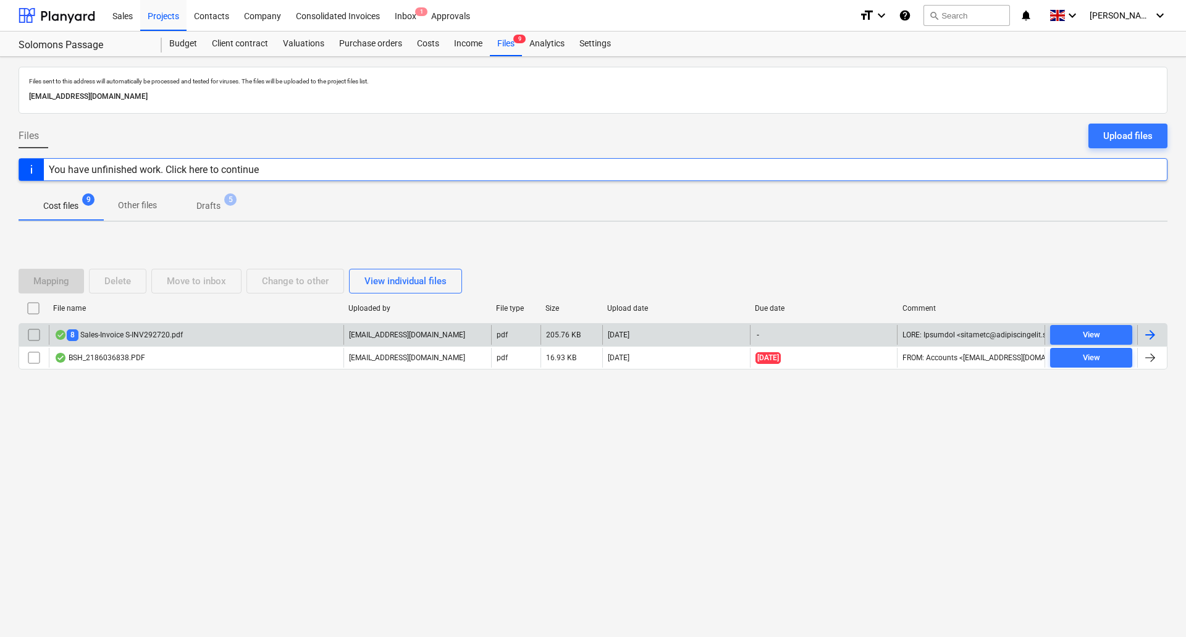
click at [149, 337] on div "8 Sales-Invoice S-INV292720.pdf" at bounding box center [118, 335] width 128 height 12
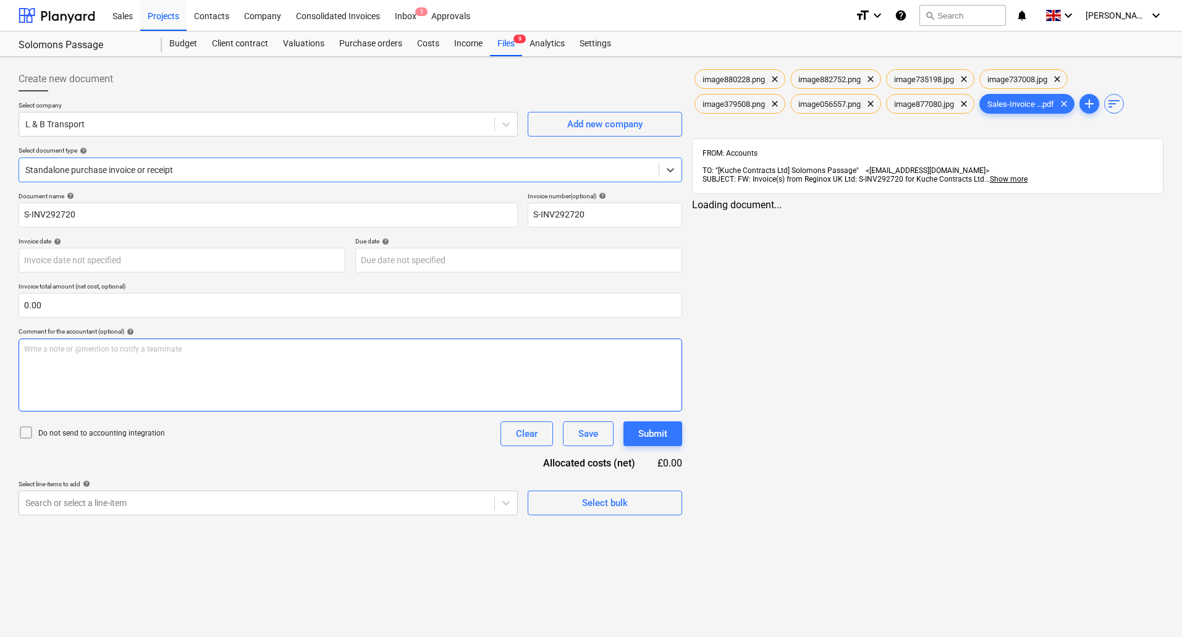
type input "S-INV292720"
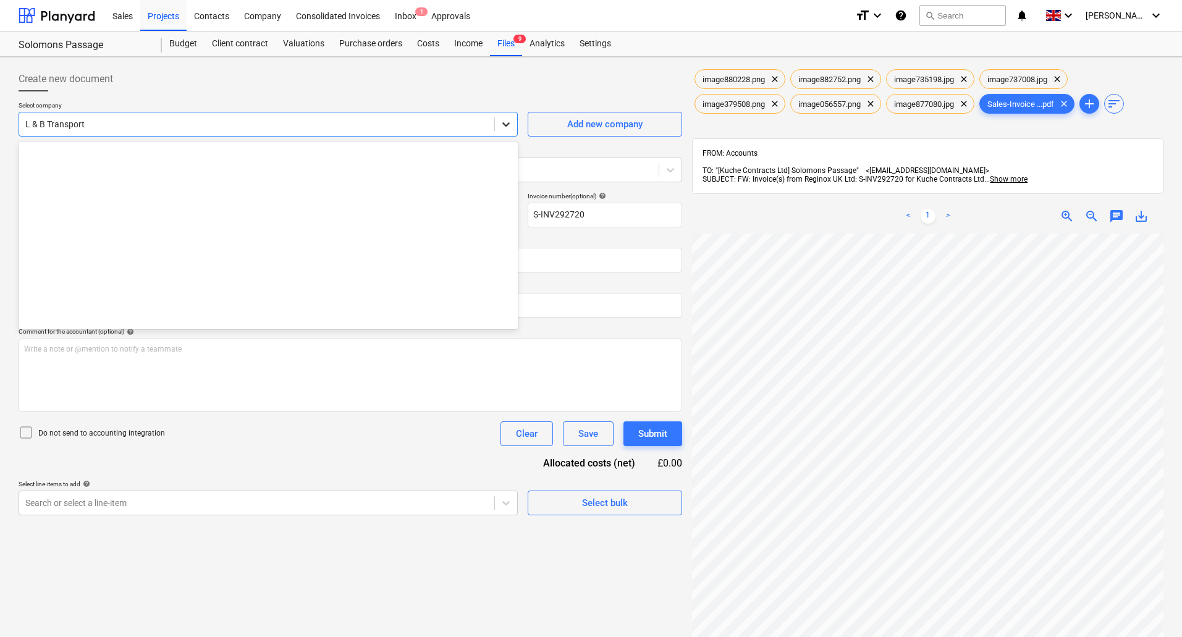
click at [508, 127] on icon at bounding box center [506, 124] width 12 height 12
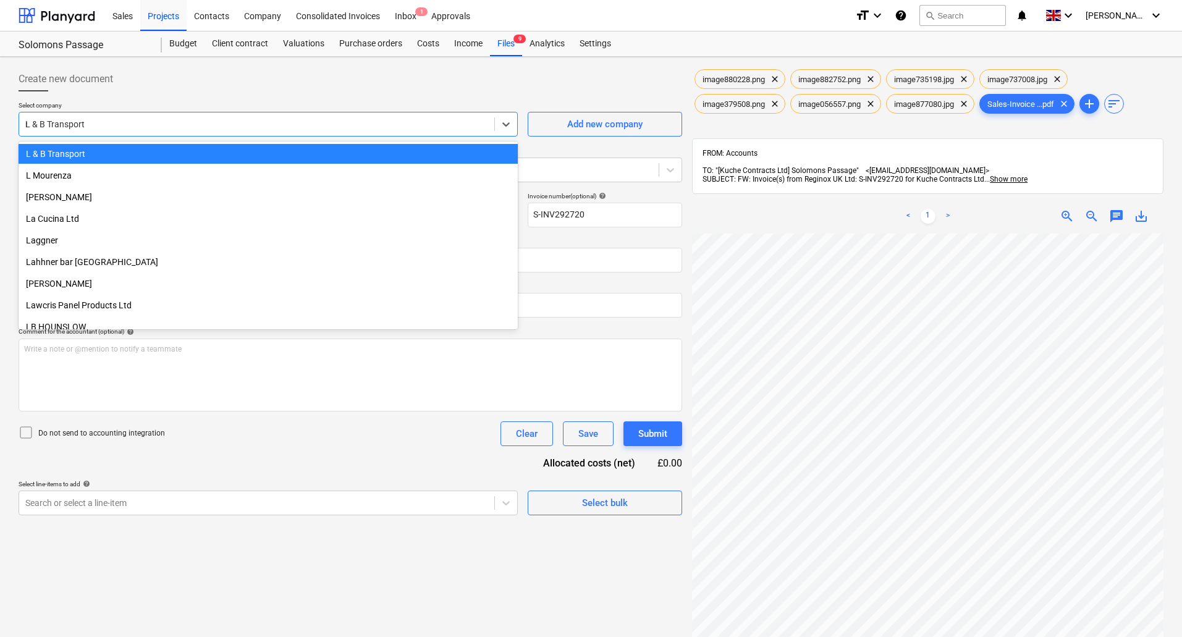
scroll to position [3338, 0]
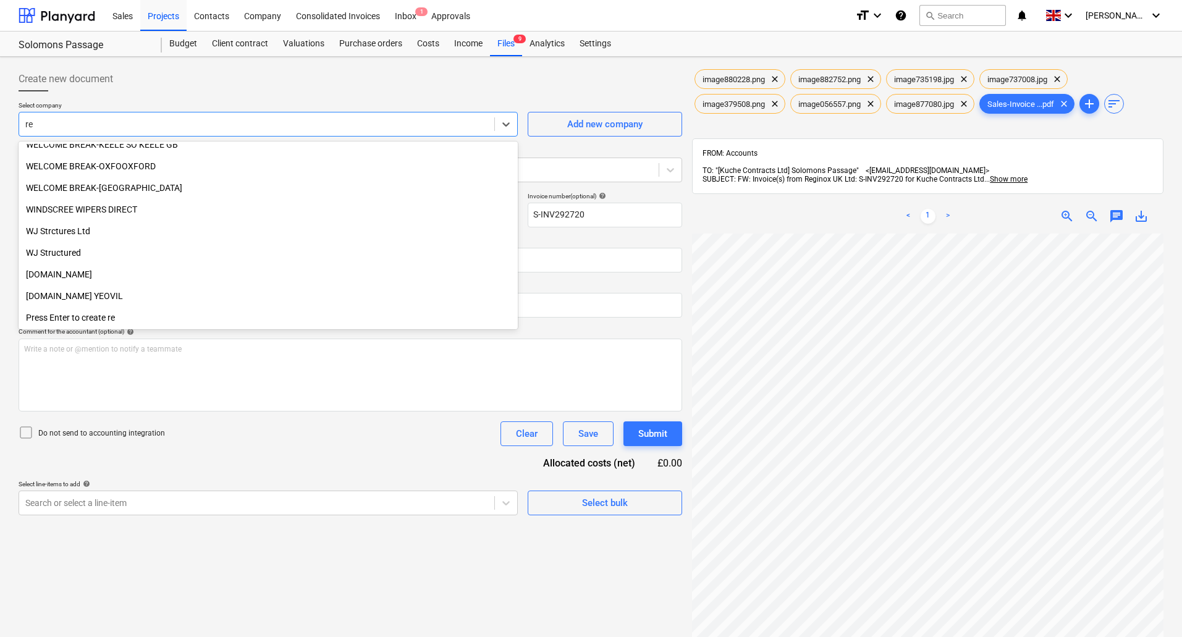
type input "reg"
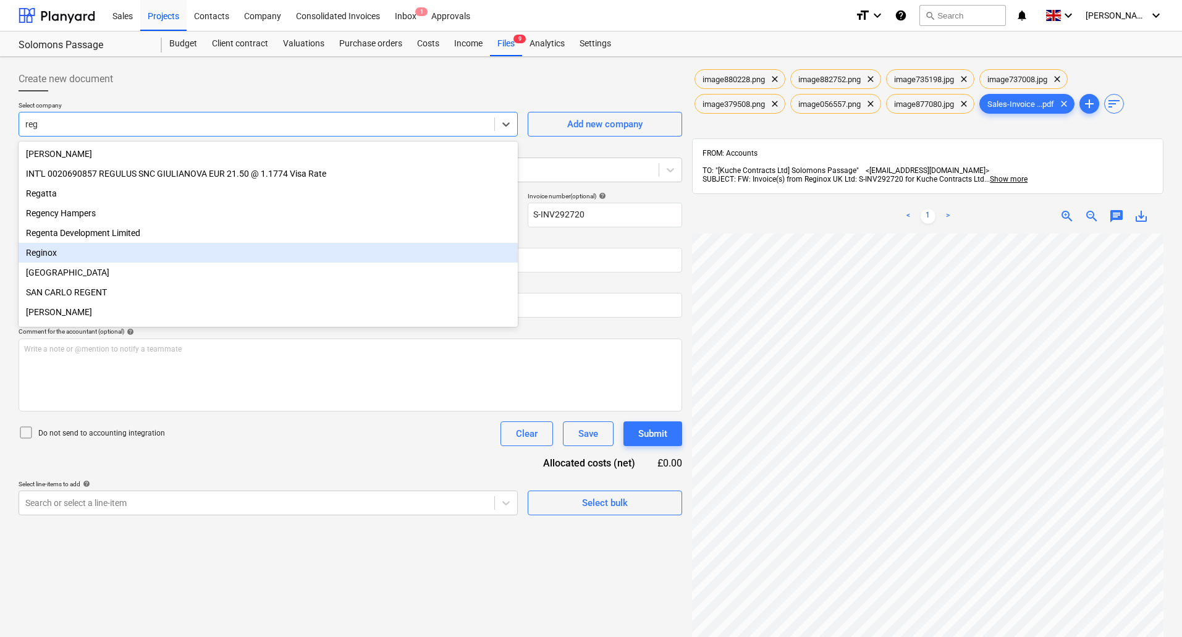
click at [132, 259] on div "Reginox" at bounding box center [268, 253] width 499 height 20
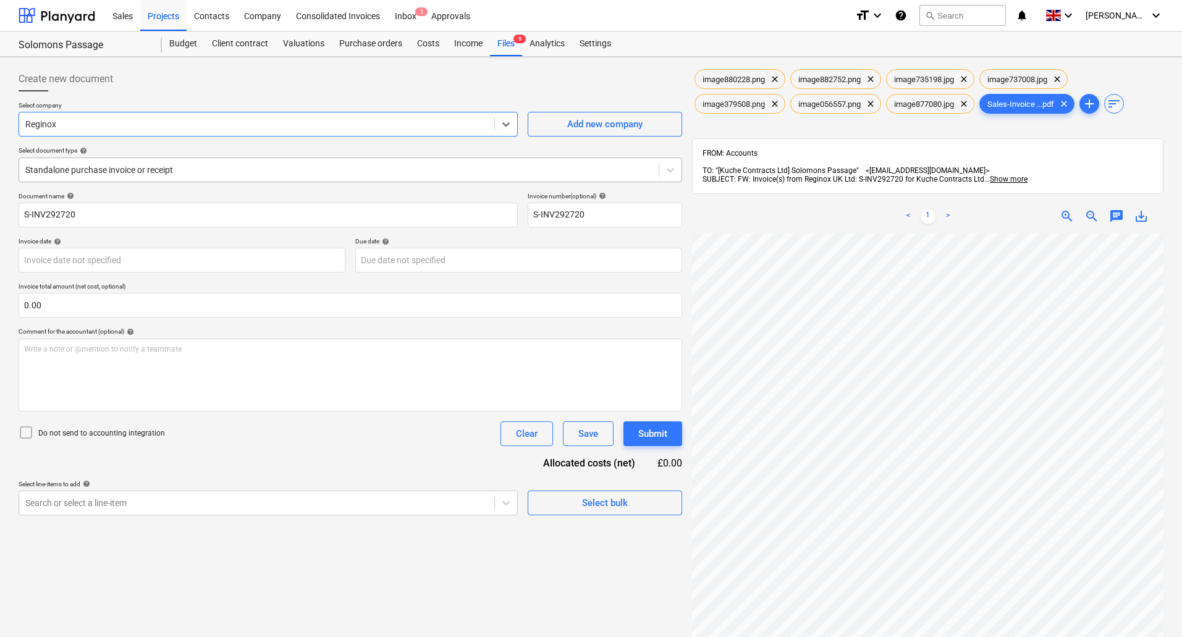
click at [145, 177] on div "Standalone purchase invoice or receipt" at bounding box center [338, 169] width 639 height 17
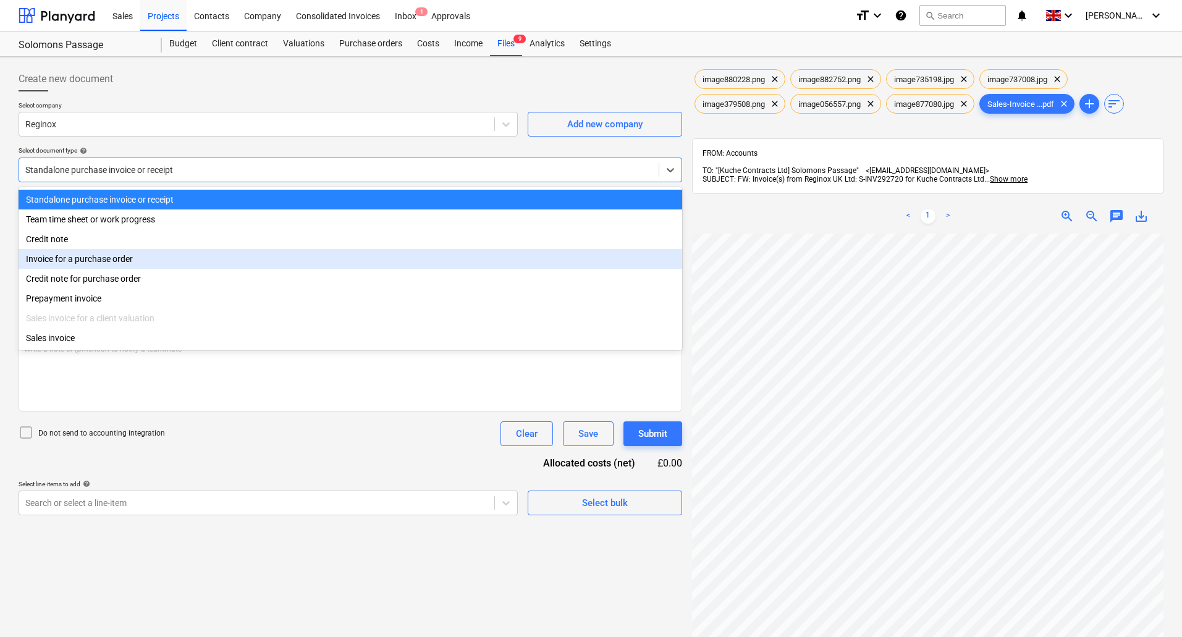
click at [122, 266] on div "Invoice for a purchase order" at bounding box center [350, 259] width 663 height 20
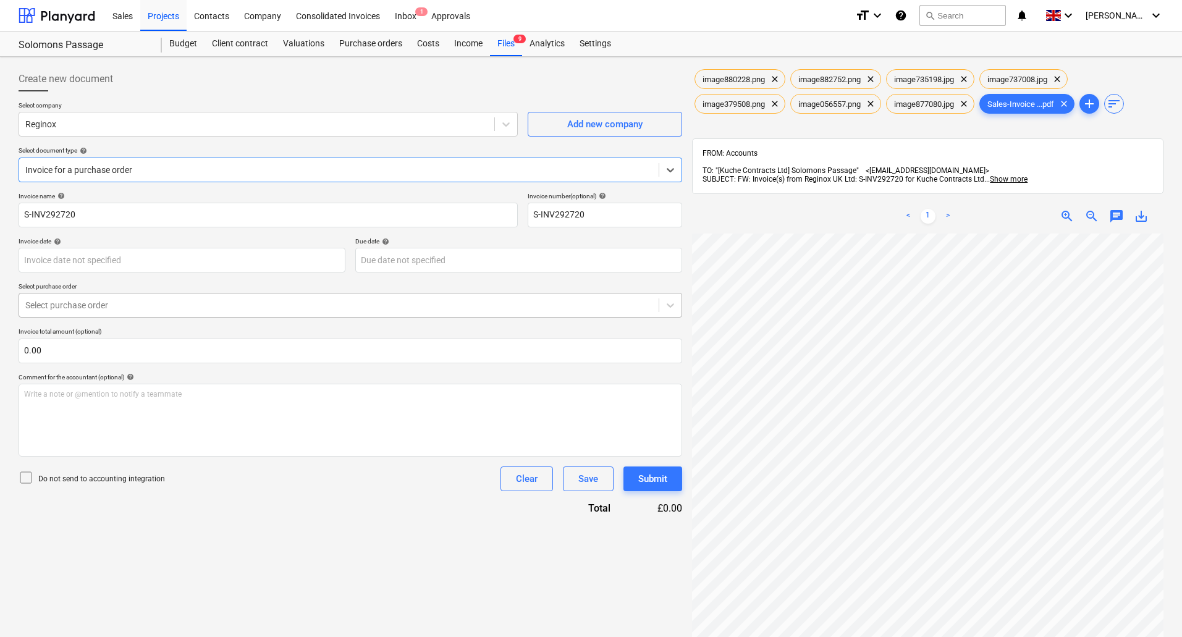
click at [104, 313] on div "Select purchase order" at bounding box center [338, 304] width 639 height 17
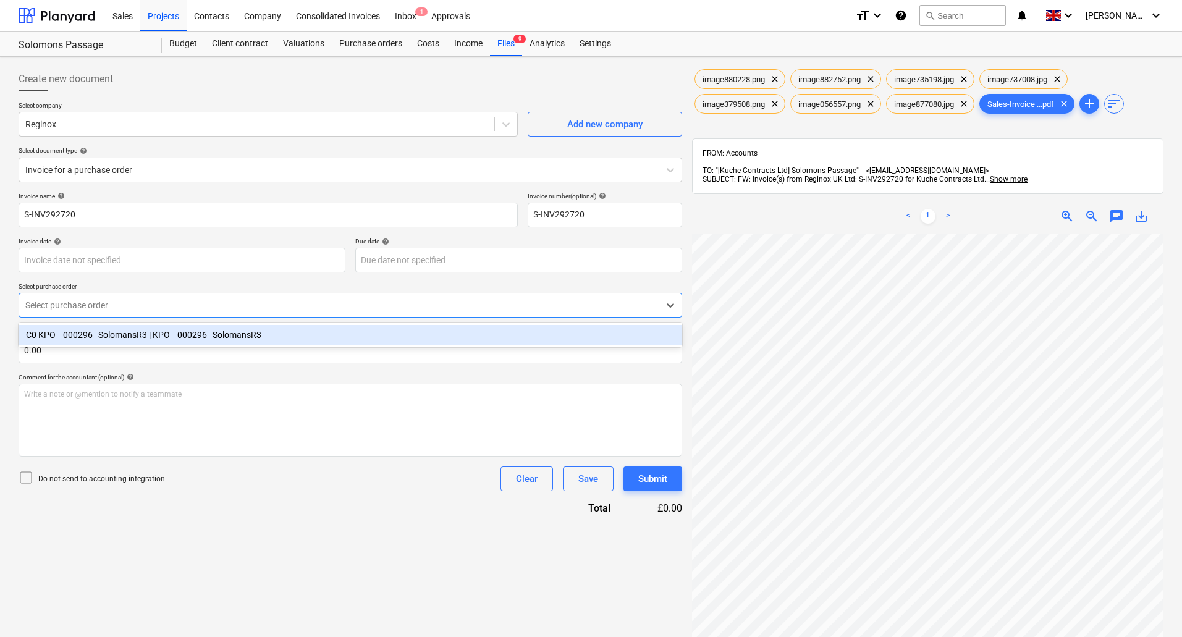
click at [102, 339] on div "C0 KPO –000296–SolomansR3 | KPO –000296–SolomansR3" at bounding box center [350, 335] width 663 height 20
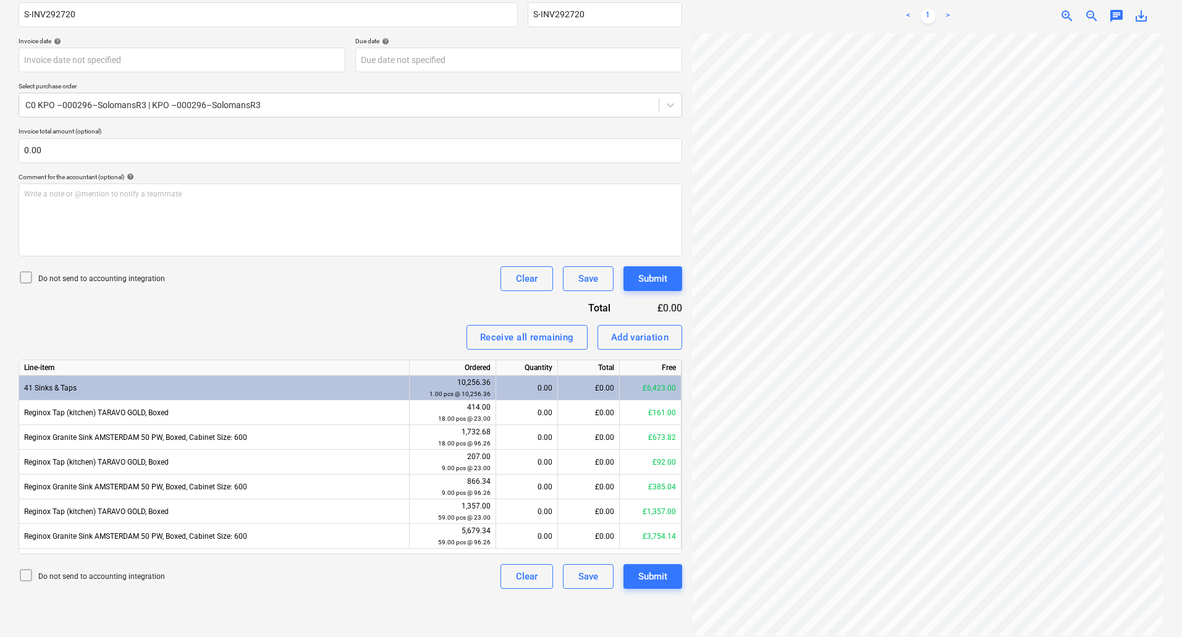
scroll to position [0, 87]
click at [529, 513] on div "0.00" at bounding box center [526, 511] width 51 height 25
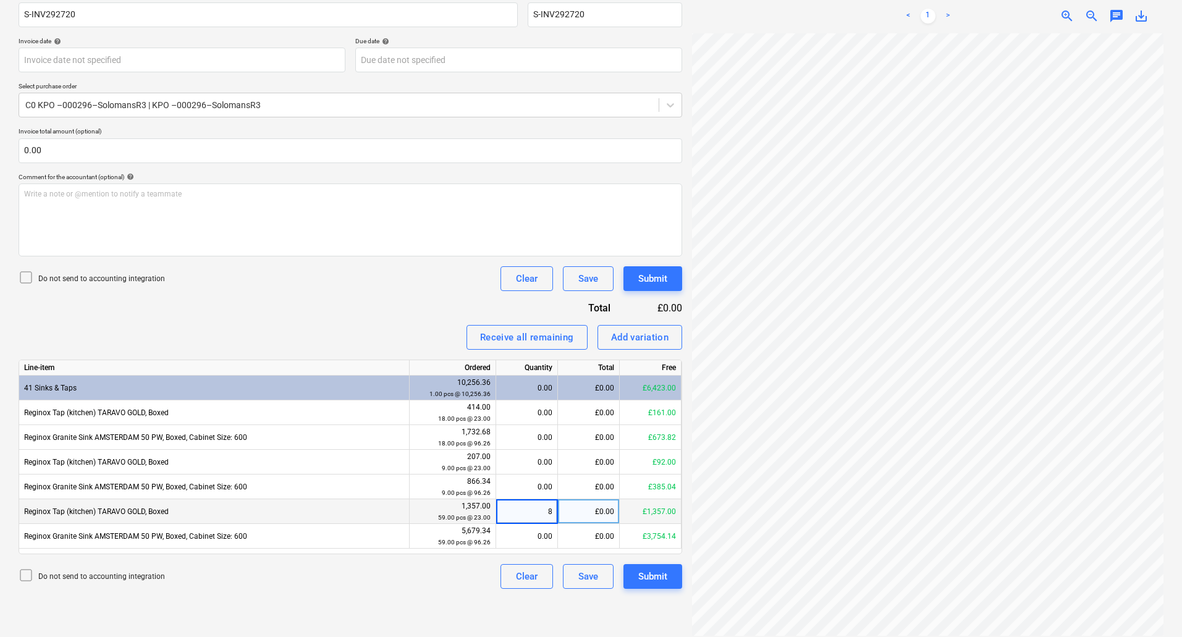
drag, startPoint x: 550, startPoint y: 511, endPoint x: 538, endPoint y: 510, distance: 12.5
click at [538, 510] on input "8" at bounding box center [526, 511] width 61 height 24
type input "12"
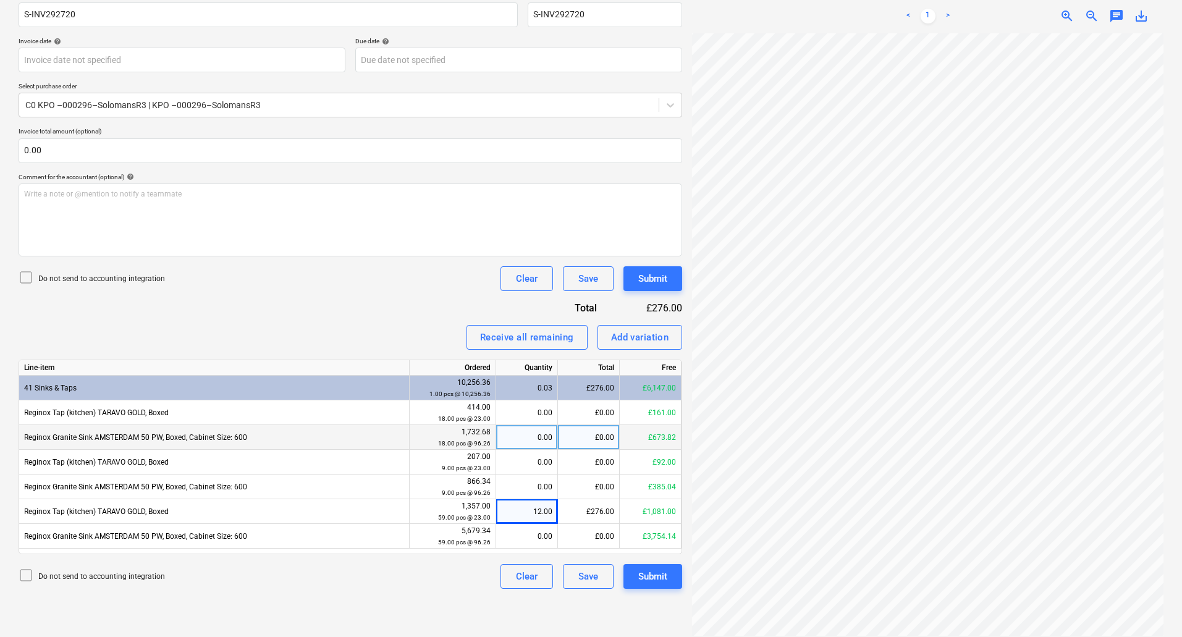
click at [545, 443] on div "0.00" at bounding box center [526, 437] width 51 height 25
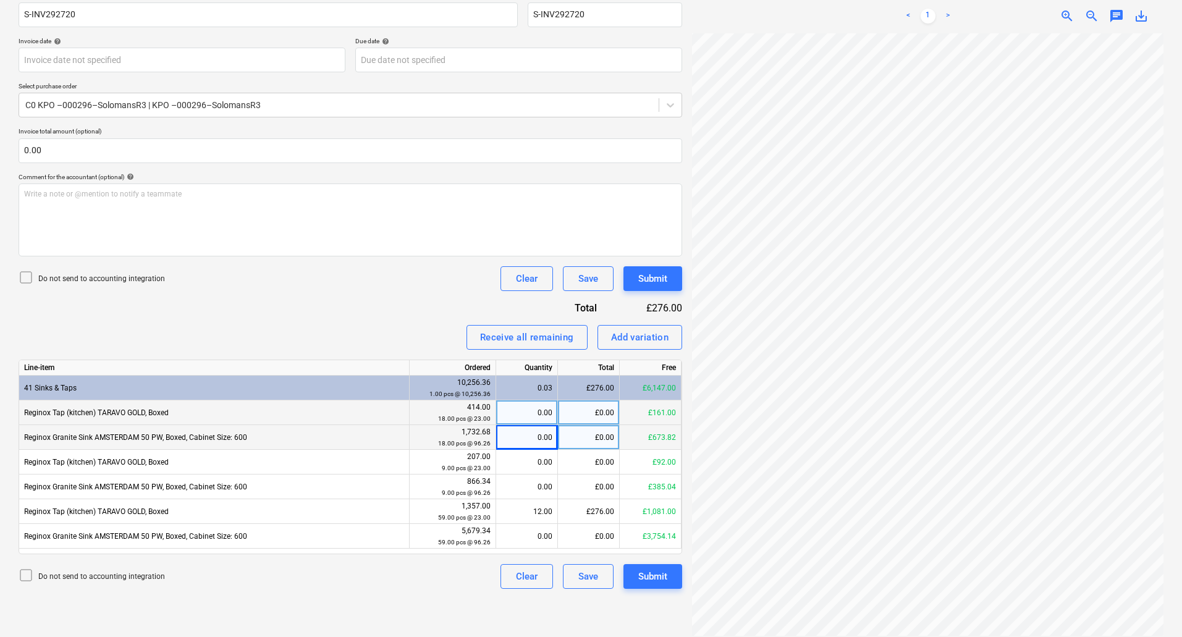
click at [545, 411] on div "0.00" at bounding box center [526, 412] width 51 height 25
type input "8"
click at [543, 440] on div "0.00" at bounding box center [526, 437] width 51 height 25
click at [544, 415] on div "7.00" at bounding box center [526, 412] width 51 height 25
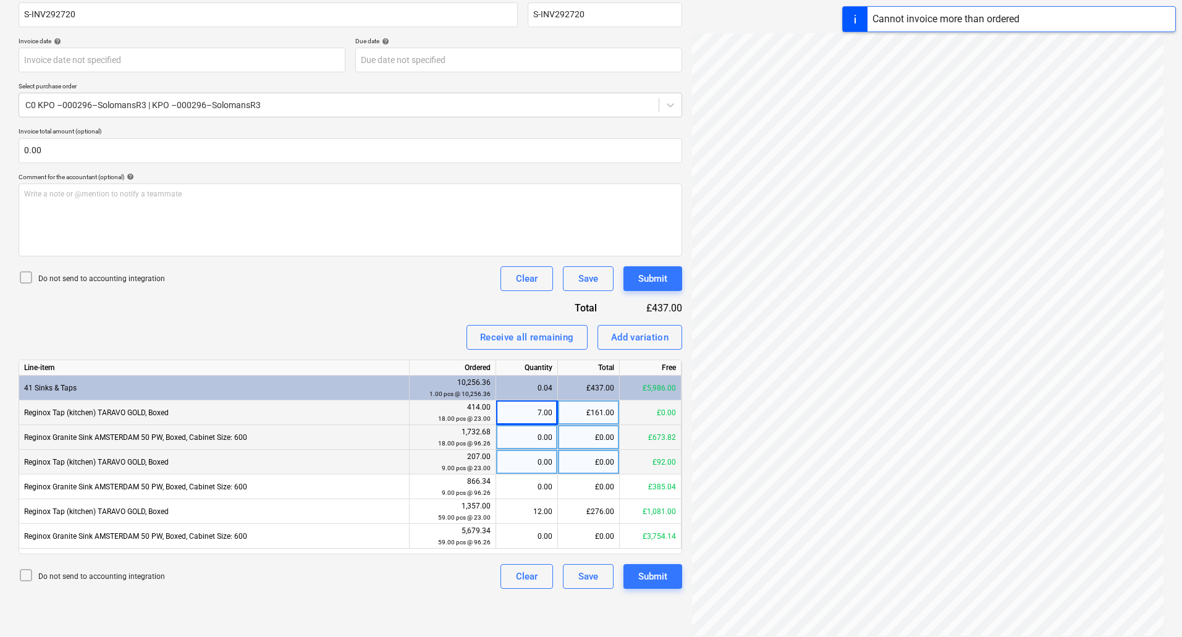
click at [544, 463] on div "0.00" at bounding box center [526, 462] width 51 height 25
type input "8"
click at [544, 412] on div "7.00" at bounding box center [526, 412] width 51 height 25
click at [544, 461] on div "4.00" at bounding box center [526, 462] width 51 height 25
type input "1"
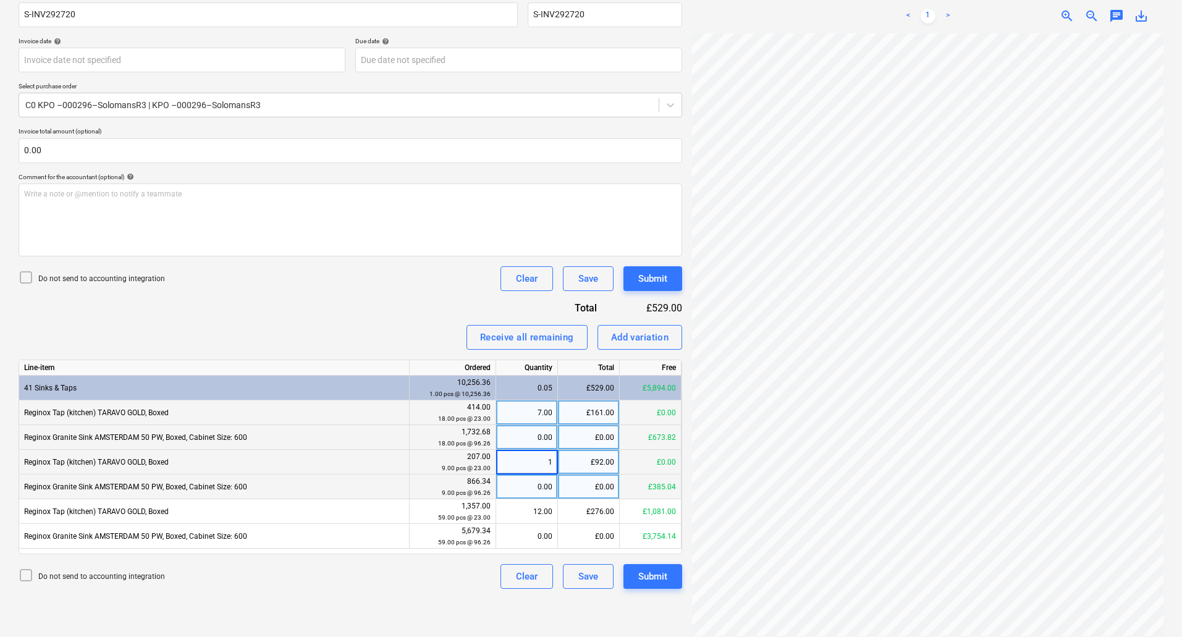
click at [545, 483] on div "0.00" at bounding box center [526, 486] width 51 height 25
click at [551, 416] on div "7.00" at bounding box center [526, 412] width 51 height 25
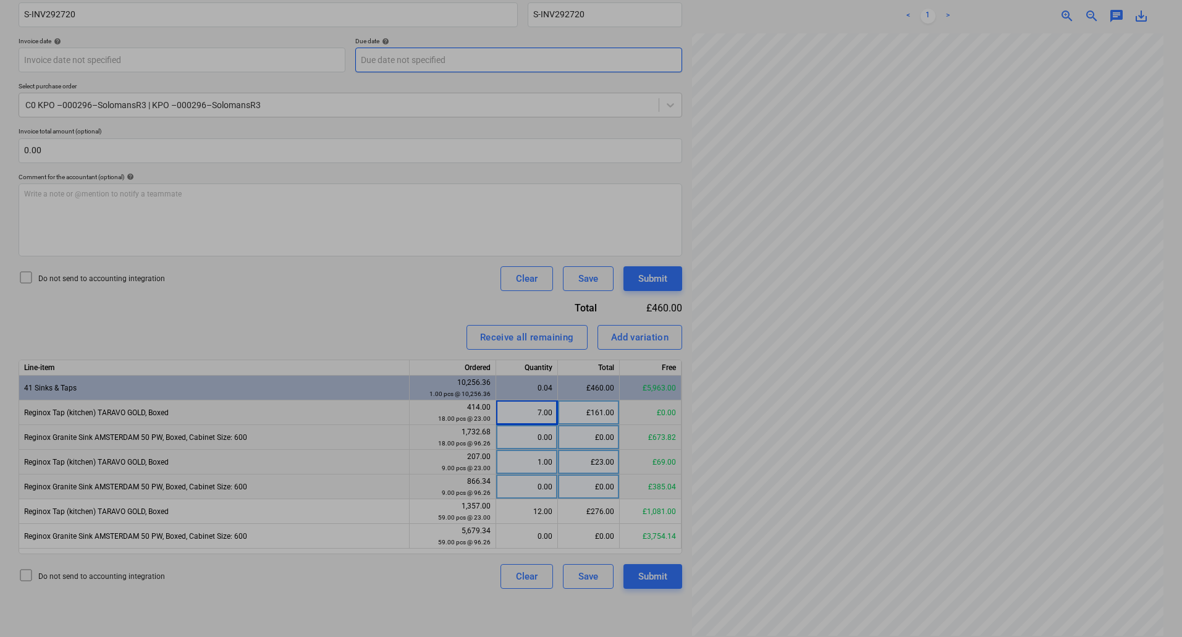
click at [605, 64] on body "Sales Projects Contacts Company Consolidated Invoices Inbox 1 Approvals format_…" at bounding box center [591, 118] width 1182 height 637
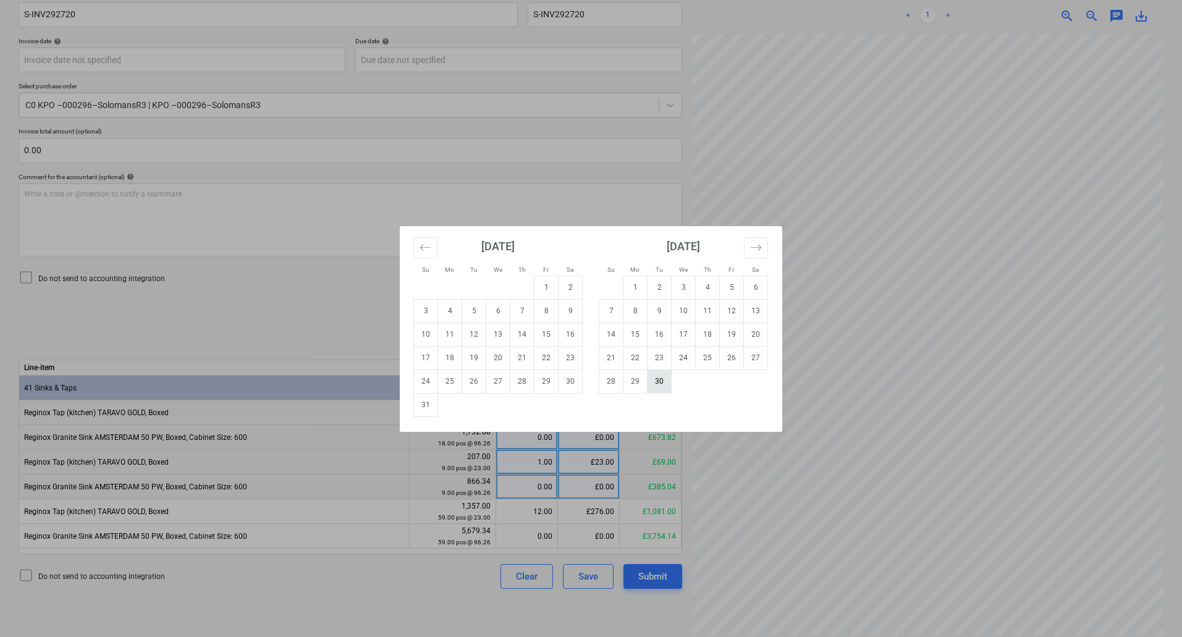
click at [650, 381] on td "30" at bounding box center [659, 380] width 24 height 23
type input "[DATE]"
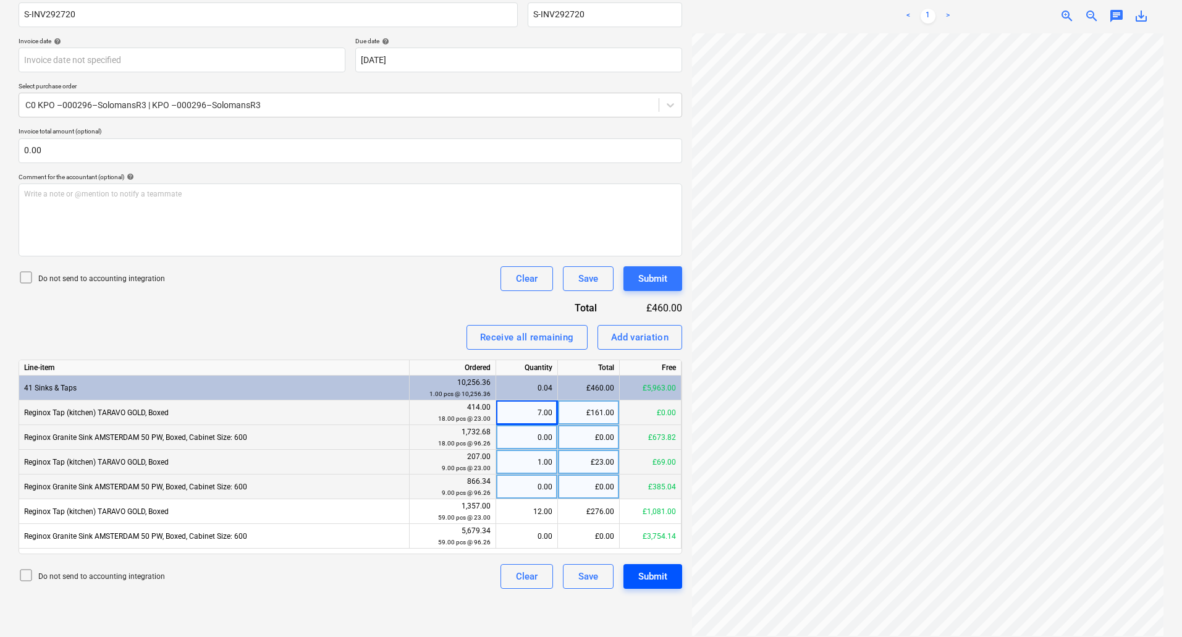
click at [659, 569] on div "Submit" at bounding box center [652, 576] width 29 height 16
